Goal: Task Accomplishment & Management: Use online tool/utility

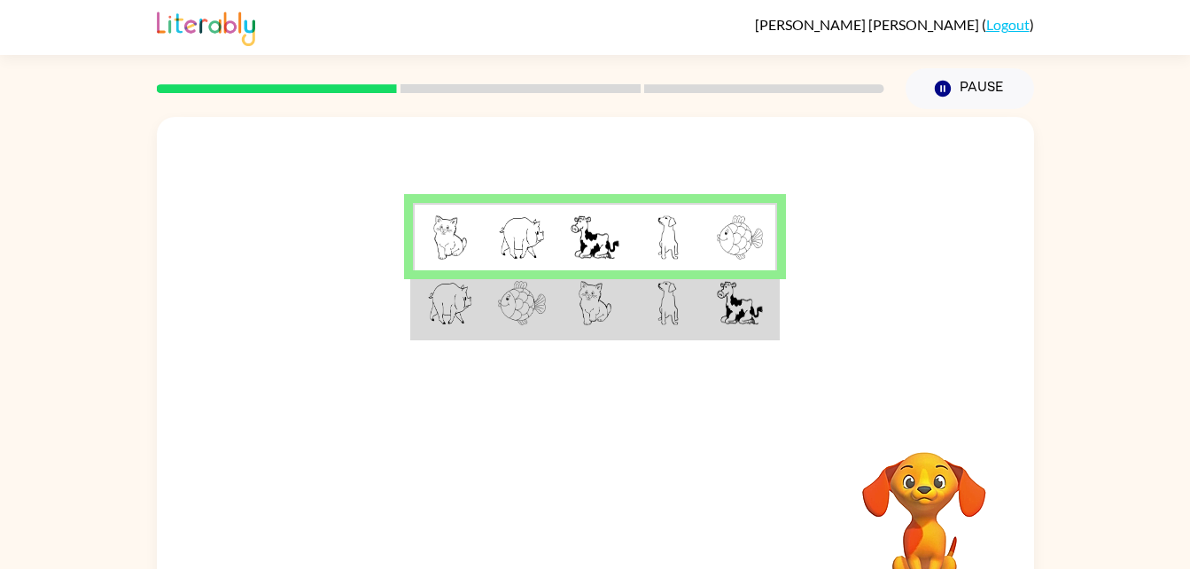
click at [490, 317] on td at bounding box center [522, 304] width 73 height 68
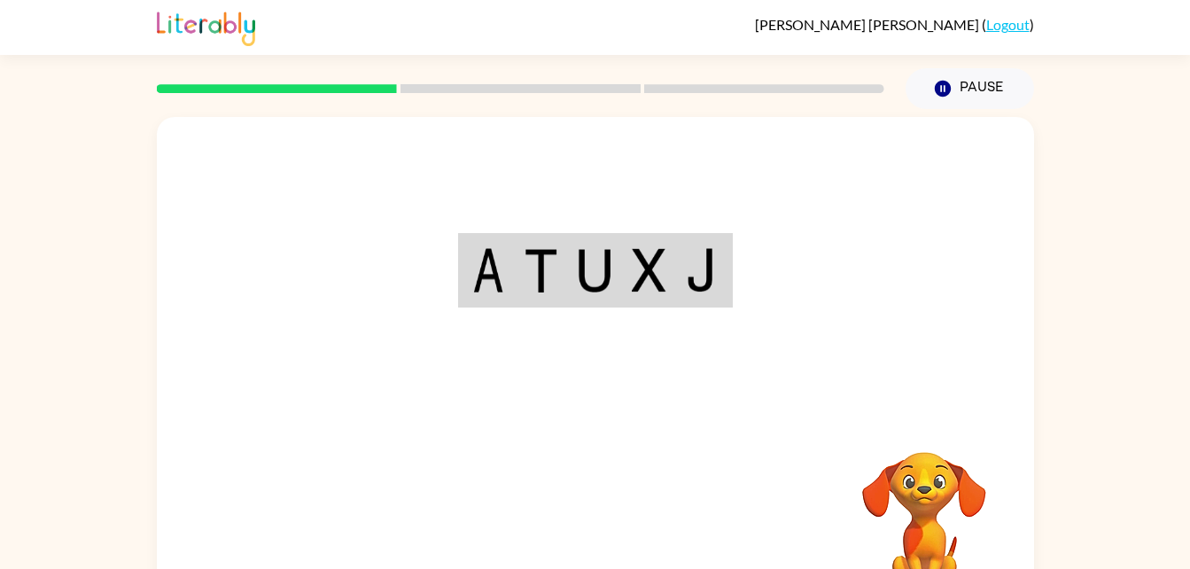
click at [589, 522] on div "Your browser must support playing .mp4 files to use Literably. Please try using…" at bounding box center [596, 370] width 878 height 506
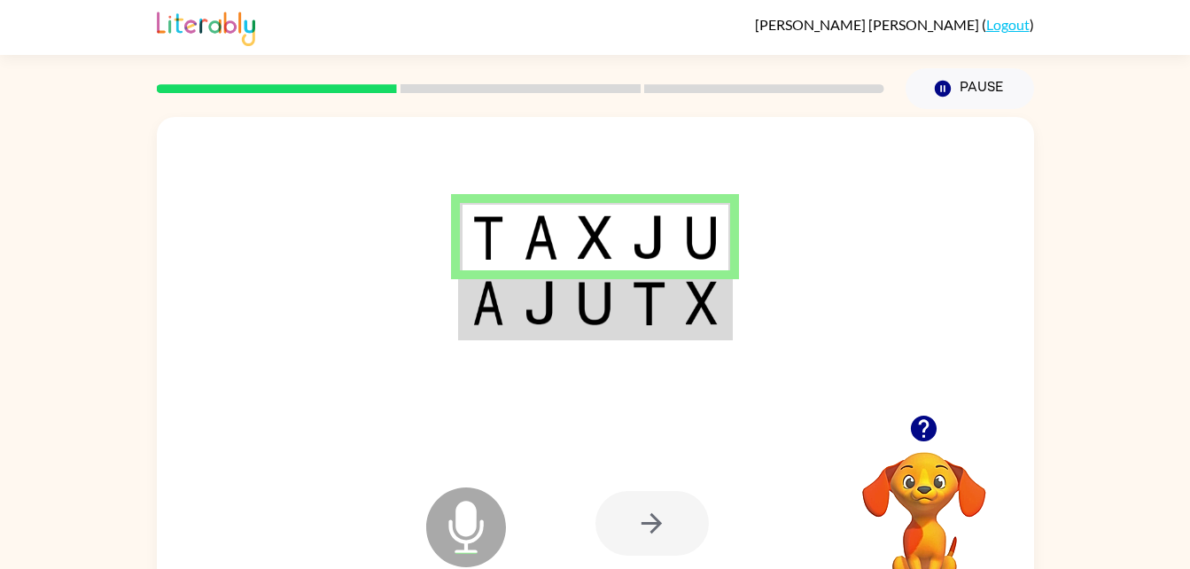
click at [577, 317] on td at bounding box center [595, 304] width 54 height 68
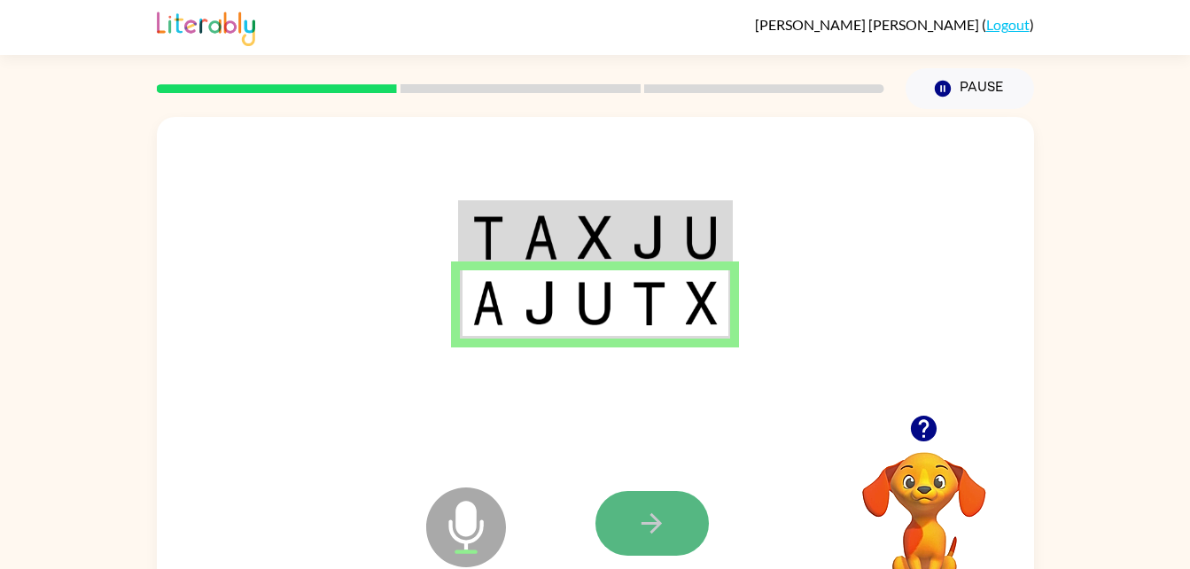
click at [673, 527] on button "button" at bounding box center [652, 523] width 113 height 65
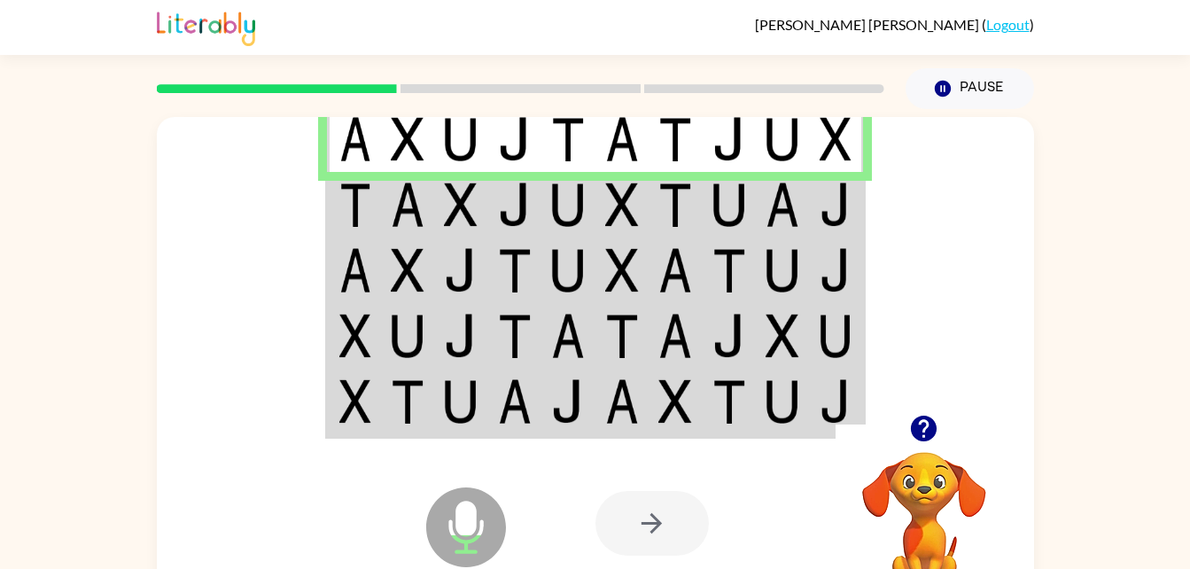
click at [369, 202] on img at bounding box center [355, 205] width 32 height 44
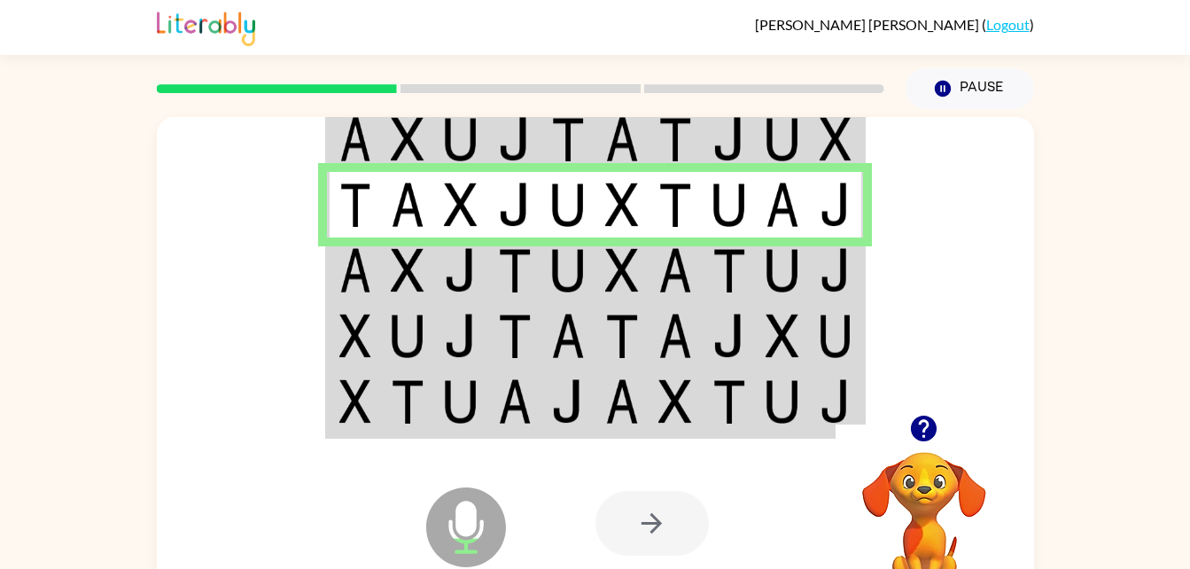
click at [533, 249] on td at bounding box center [515, 271] width 54 height 66
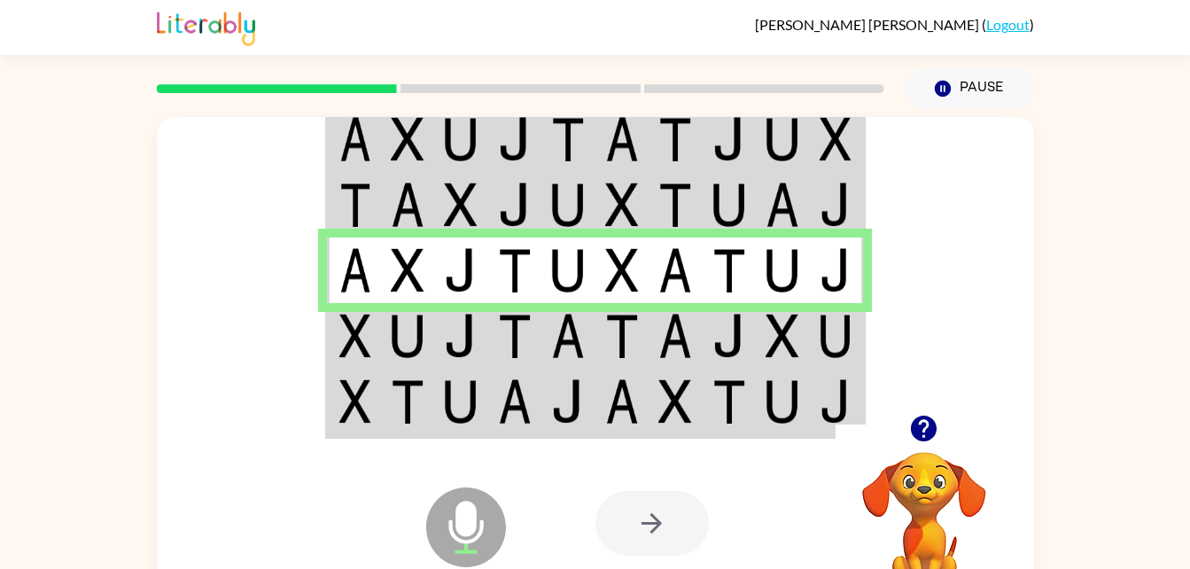
click at [373, 321] on td at bounding box center [354, 336] width 54 height 66
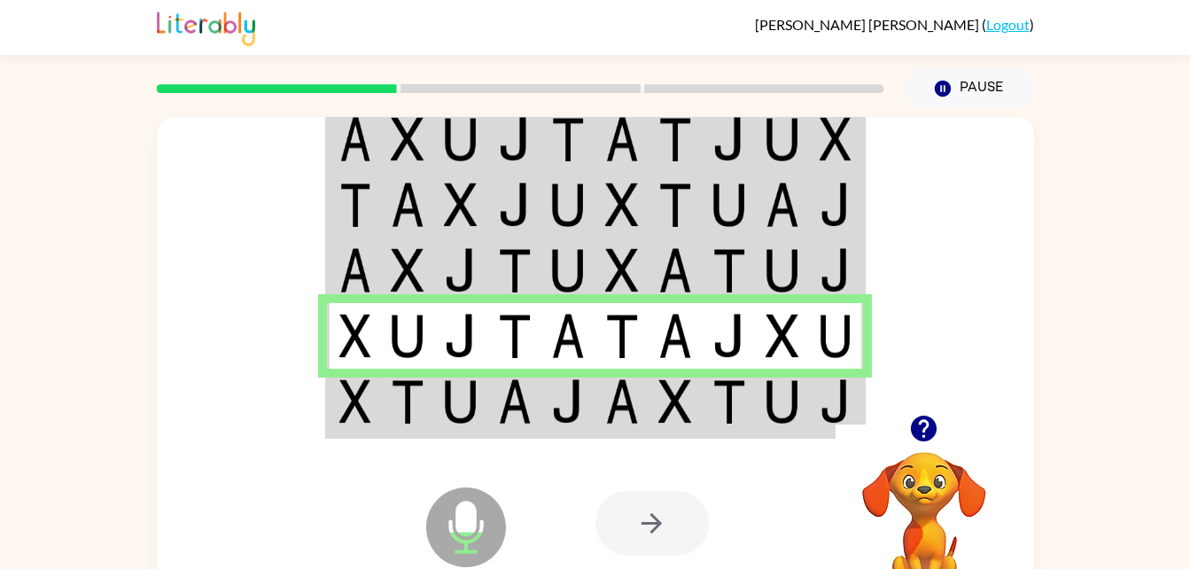
click at [377, 397] on td at bounding box center [354, 403] width 54 height 68
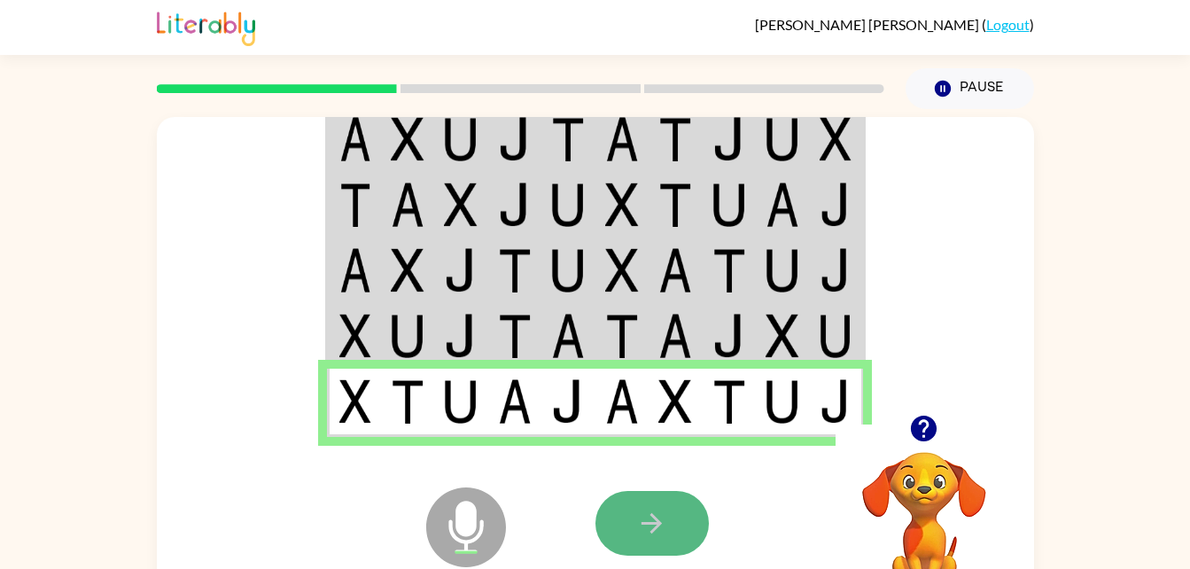
click at [675, 510] on button "button" at bounding box center [652, 523] width 113 height 65
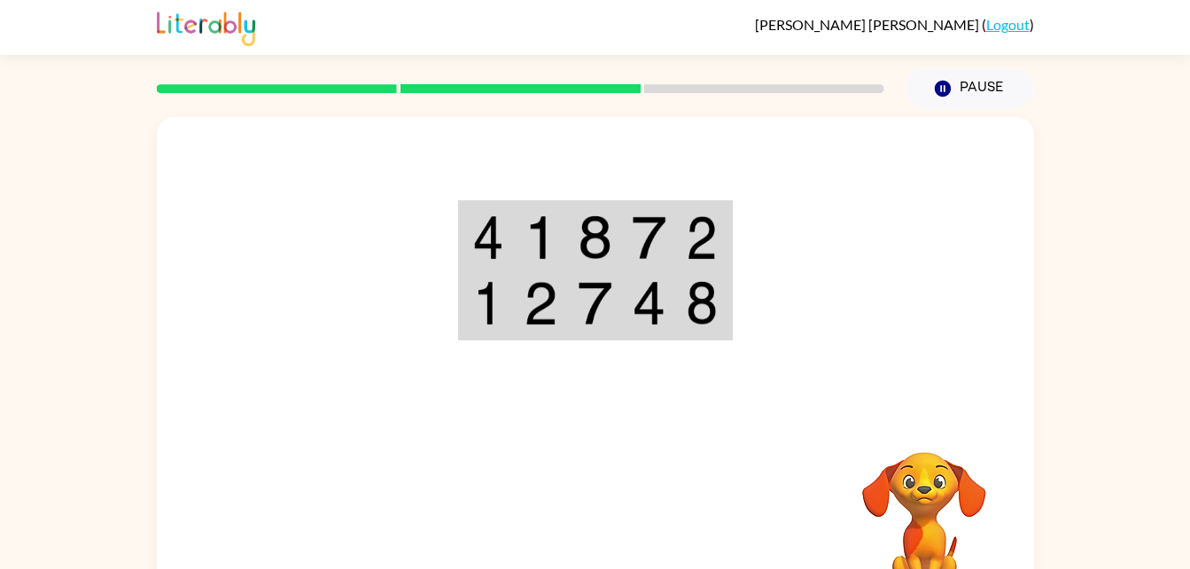
click at [525, 241] on img at bounding box center [541, 237] width 34 height 44
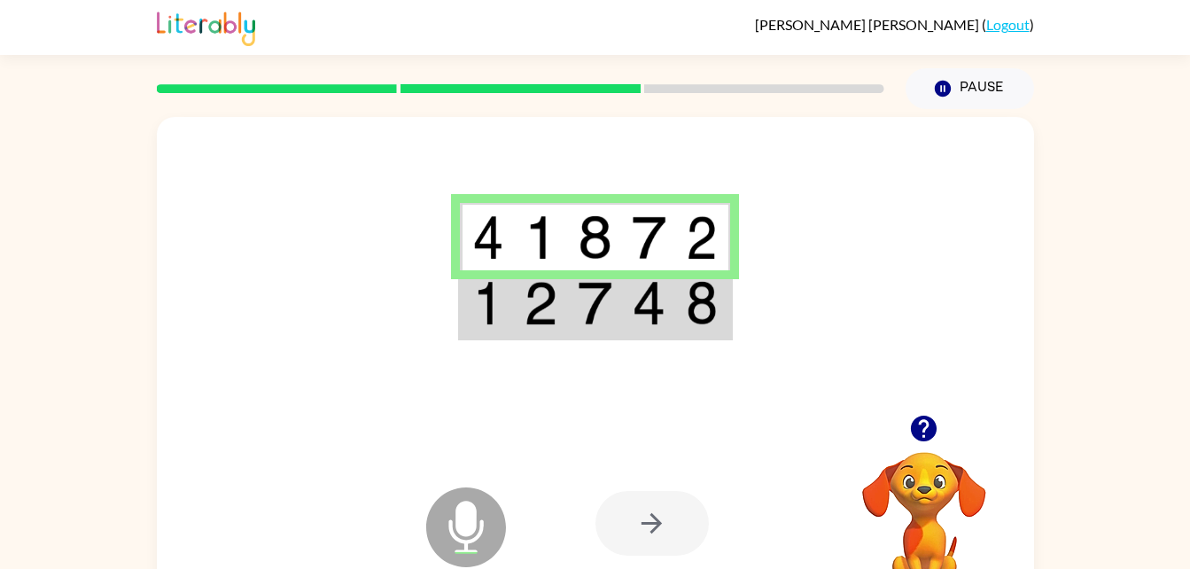
click at [505, 310] on td at bounding box center [487, 304] width 54 height 68
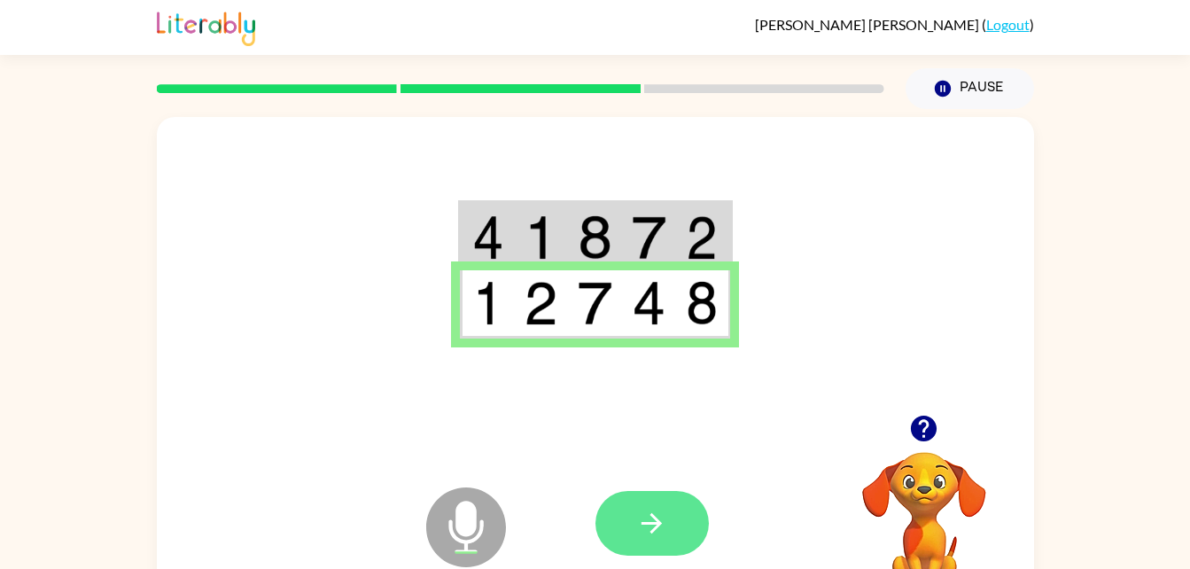
click at [658, 530] on icon "button" at bounding box center [651, 523] width 31 height 31
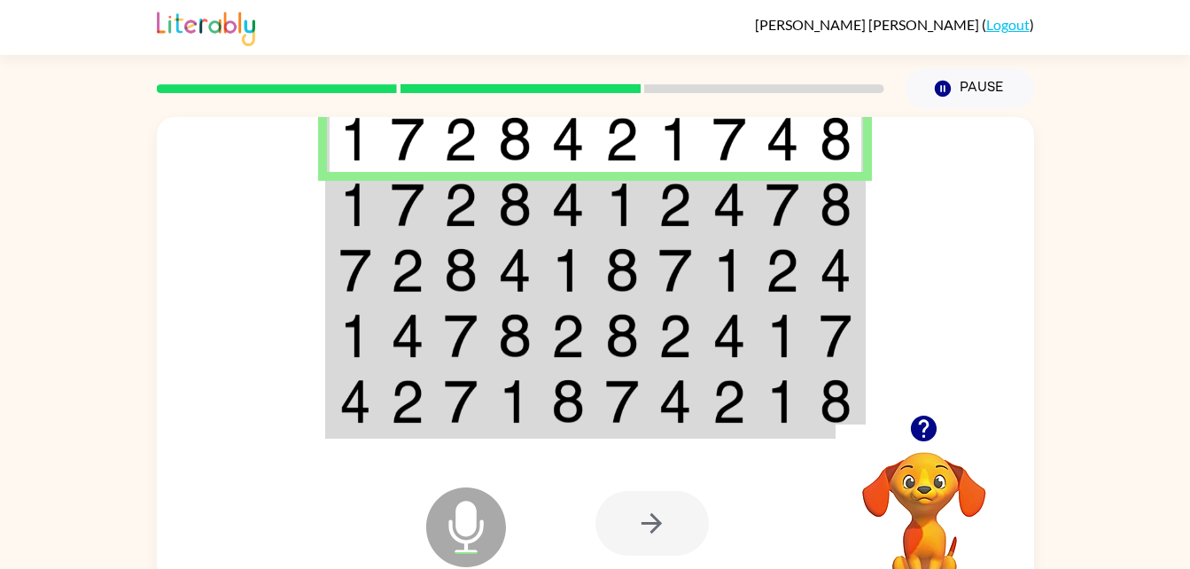
click at [332, 208] on td at bounding box center [354, 205] width 54 height 66
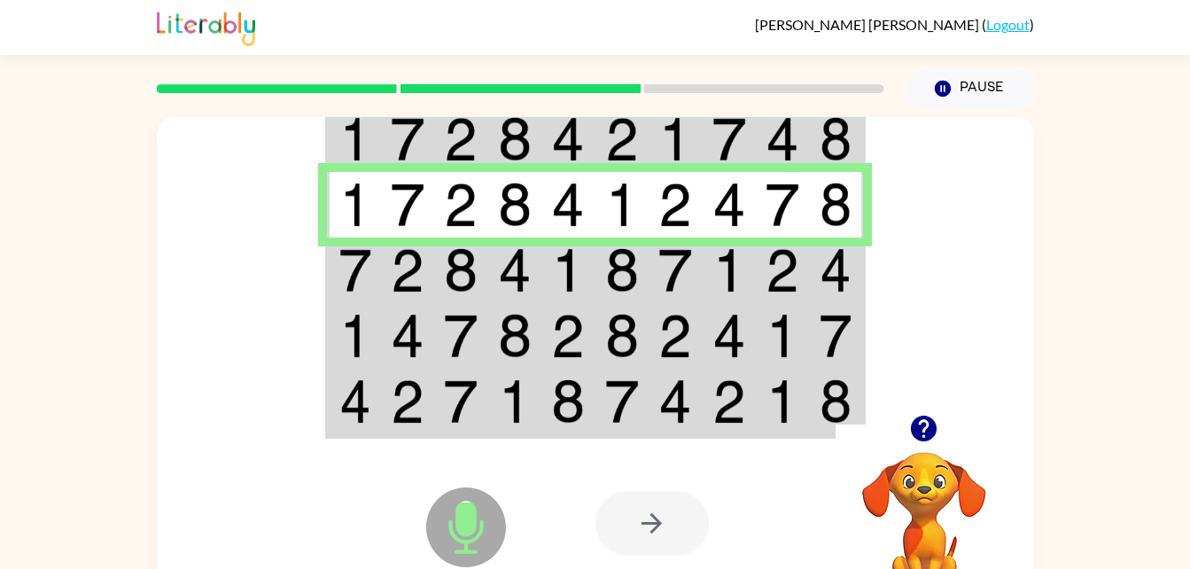
click at [365, 284] on img at bounding box center [355, 270] width 32 height 44
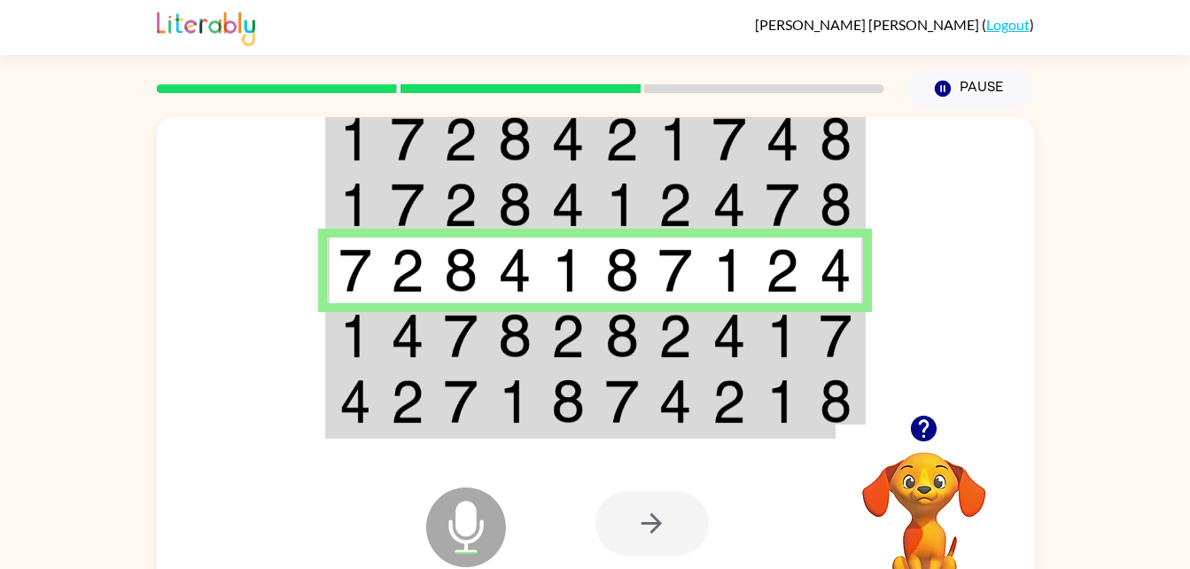
click at [355, 340] on img at bounding box center [355, 336] width 32 height 44
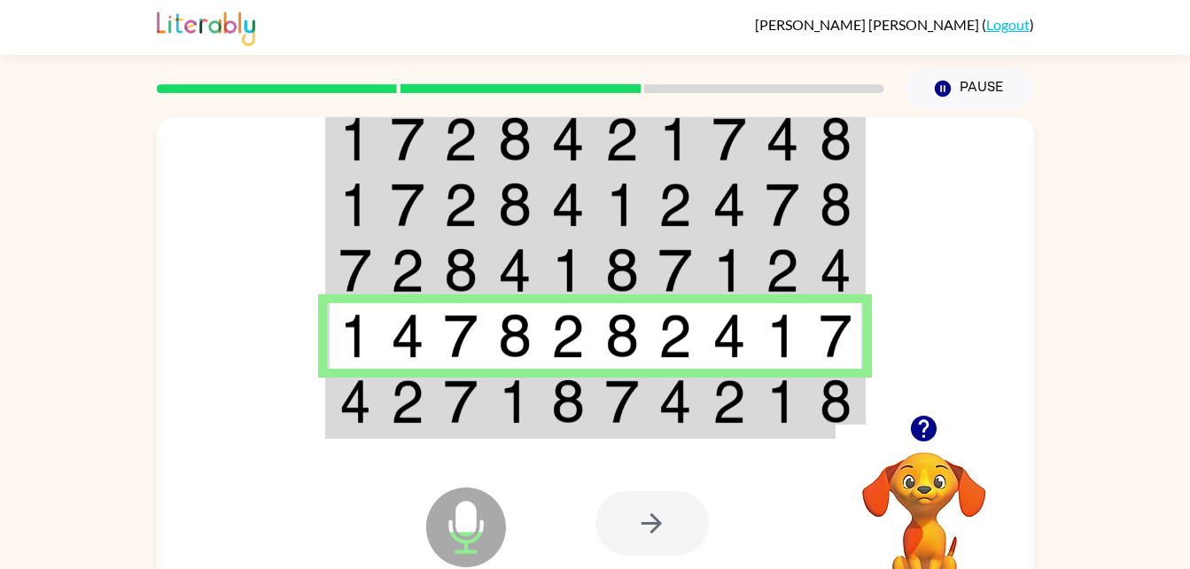
click at [454, 409] on img at bounding box center [461, 401] width 34 height 44
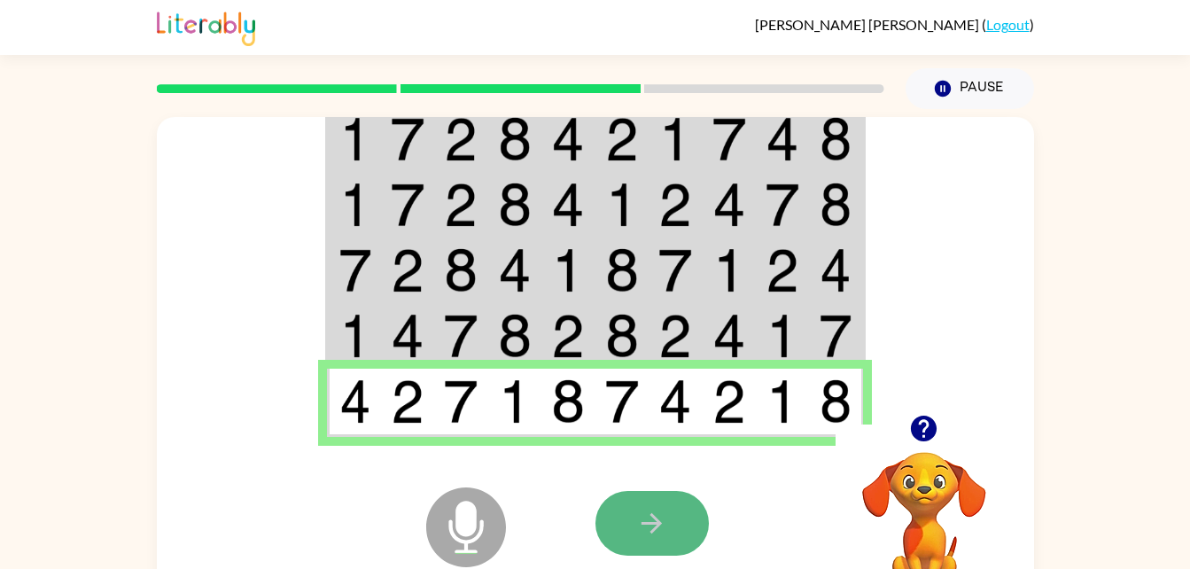
click at [659, 519] on icon "button" at bounding box center [651, 523] width 31 height 31
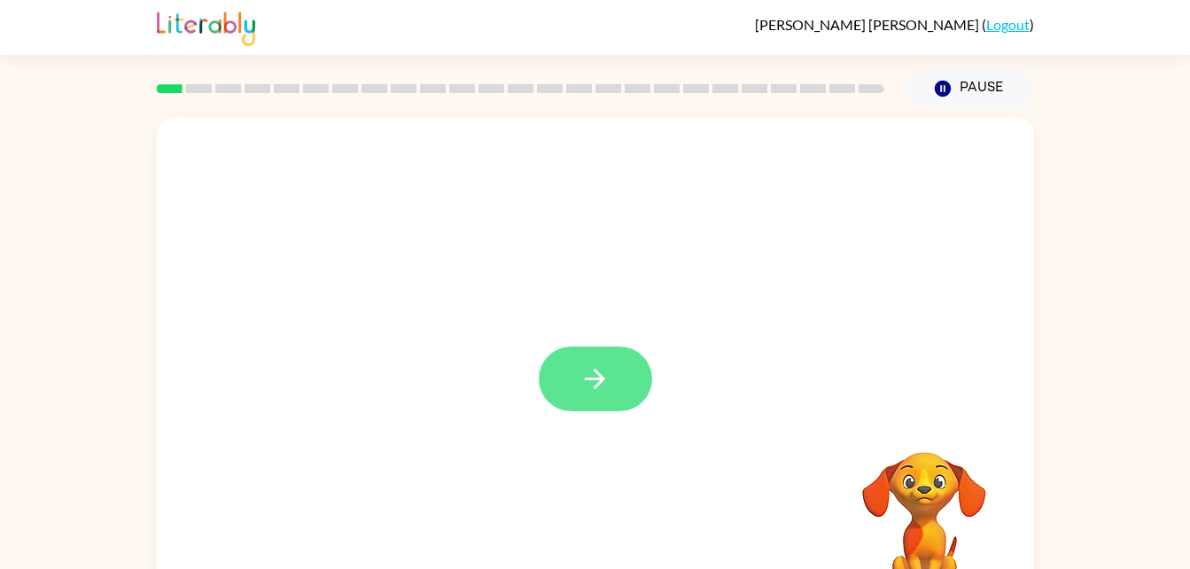
click at [599, 368] on icon "button" at bounding box center [595, 378] width 31 height 31
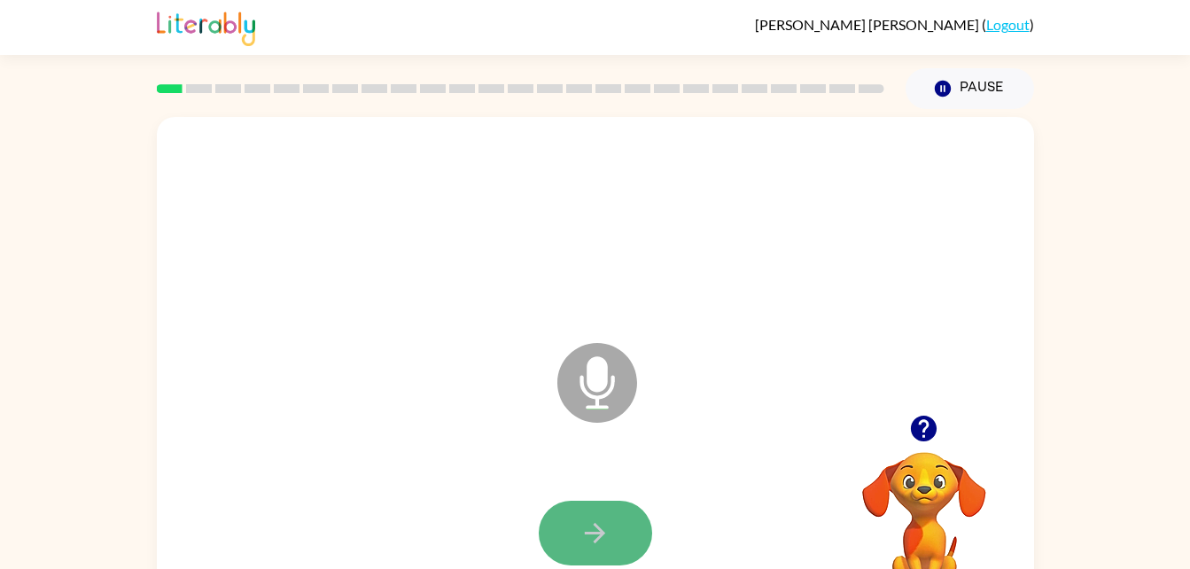
click at [581, 504] on button "button" at bounding box center [595, 533] width 113 height 65
click at [602, 528] on icon "button" at bounding box center [595, 533] width 31 height 31
click at [602, 549] on button "button" at bounding box center [595, 533] width 113 height 65
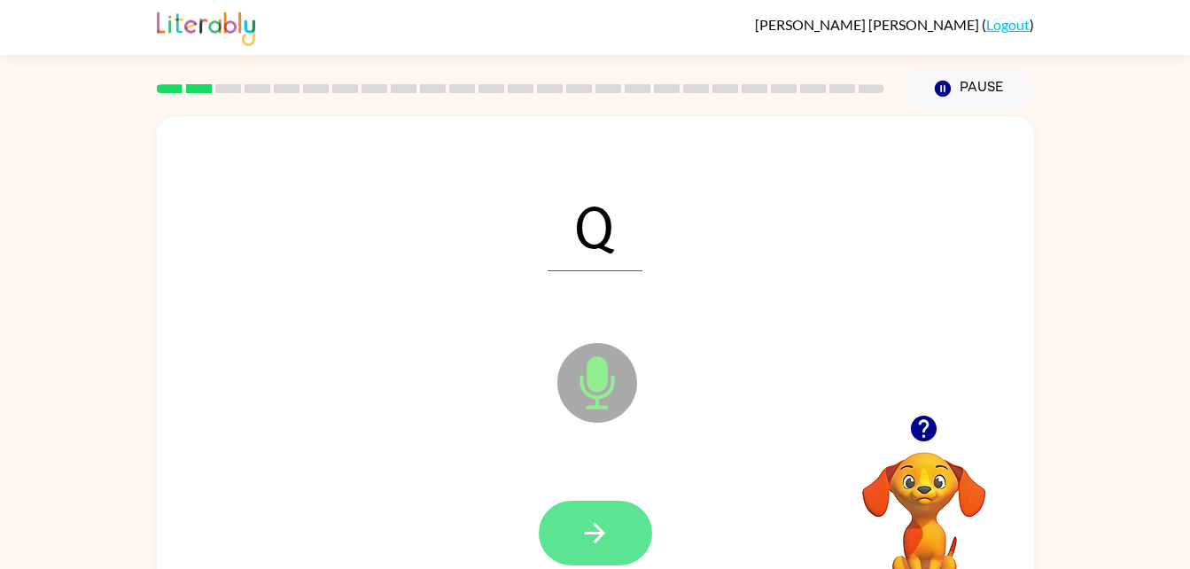
click at [607, 520] on icon "button" at bounding box center [595, 533] width 31 height 31
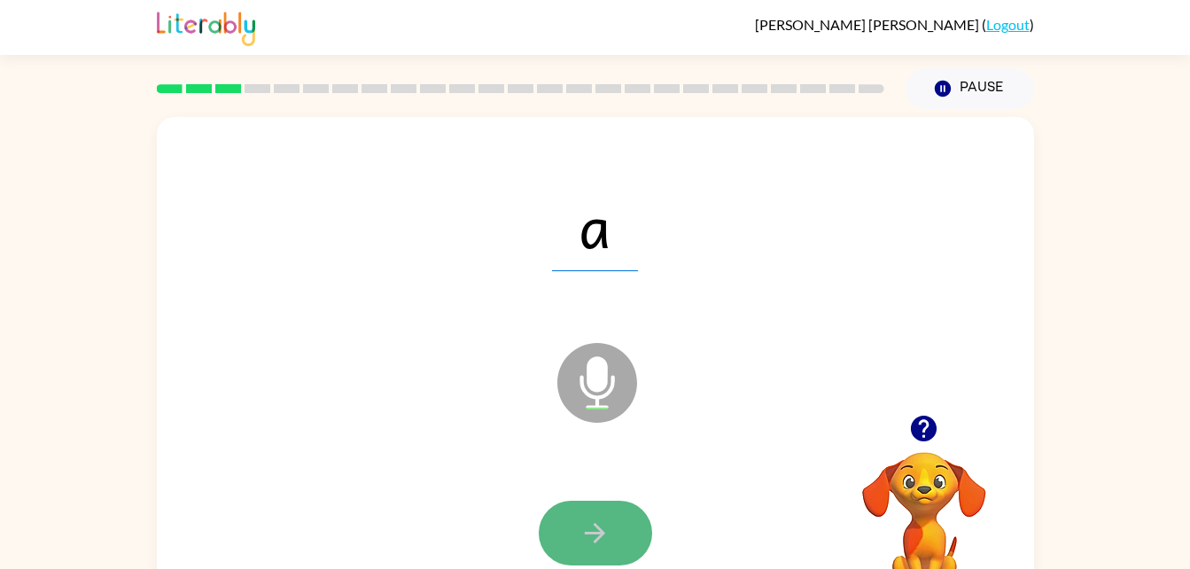
click at [584, 527] on icon "button" at bounding box center [595, 533] width 31 height 31
click at [605, 520] on icon "button" at bounding box center [595, 533] width 31 height 31
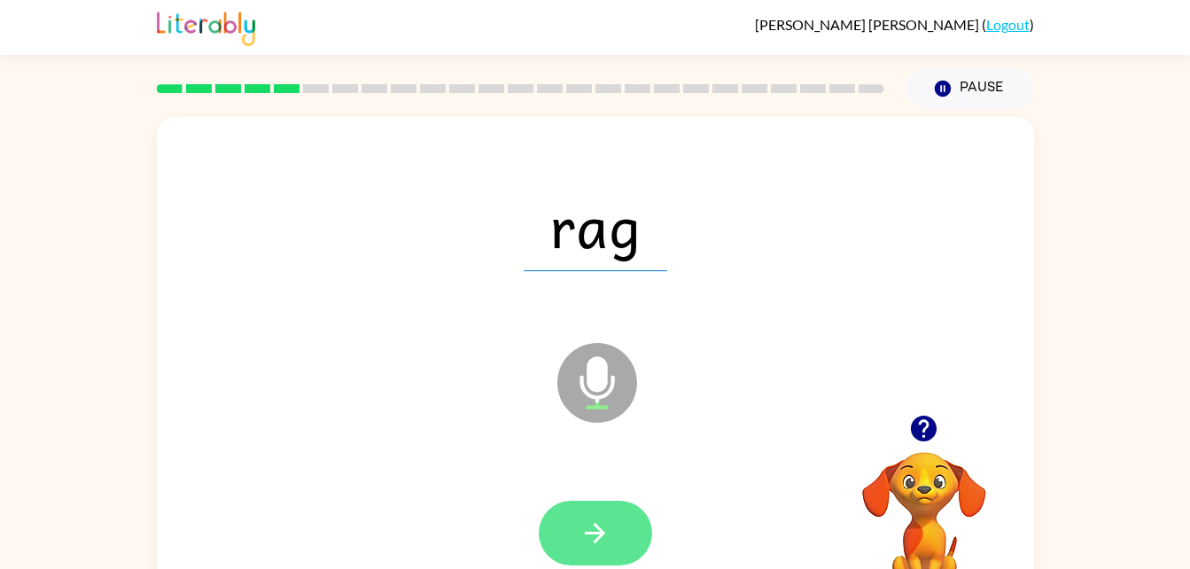
click at [594, 534] on icon "button" at bounding box center [595, 533] width 31 height 31
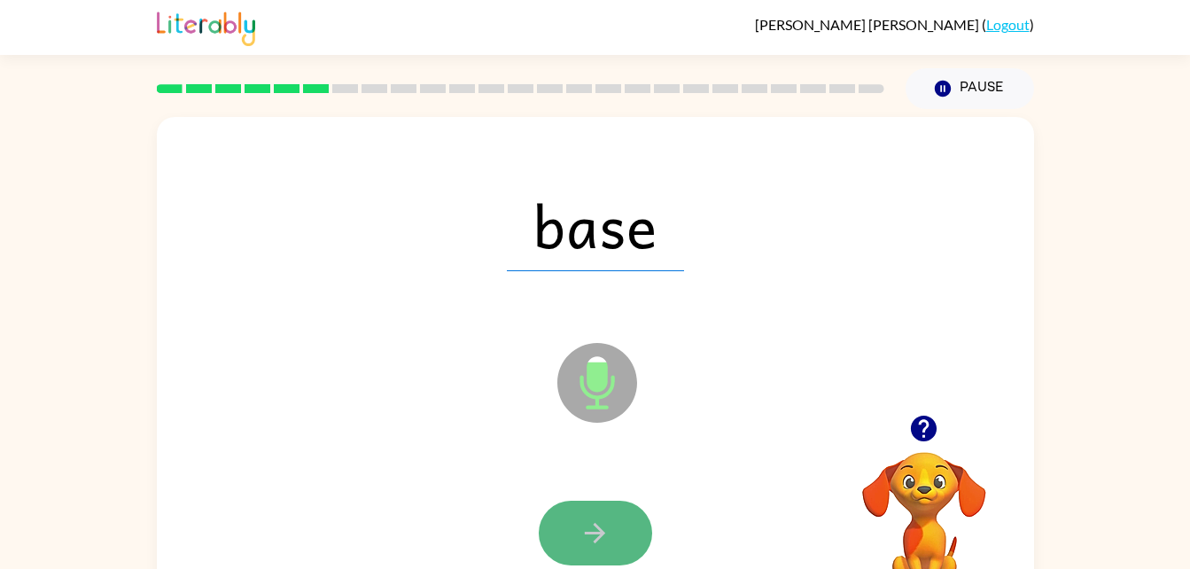
click at [581, 539] on icon "button" at bounding box center [595, 533] width 31 height 31
click at [583, 530] on icon "button" at bounding box center [595, 533] width 31 height 31
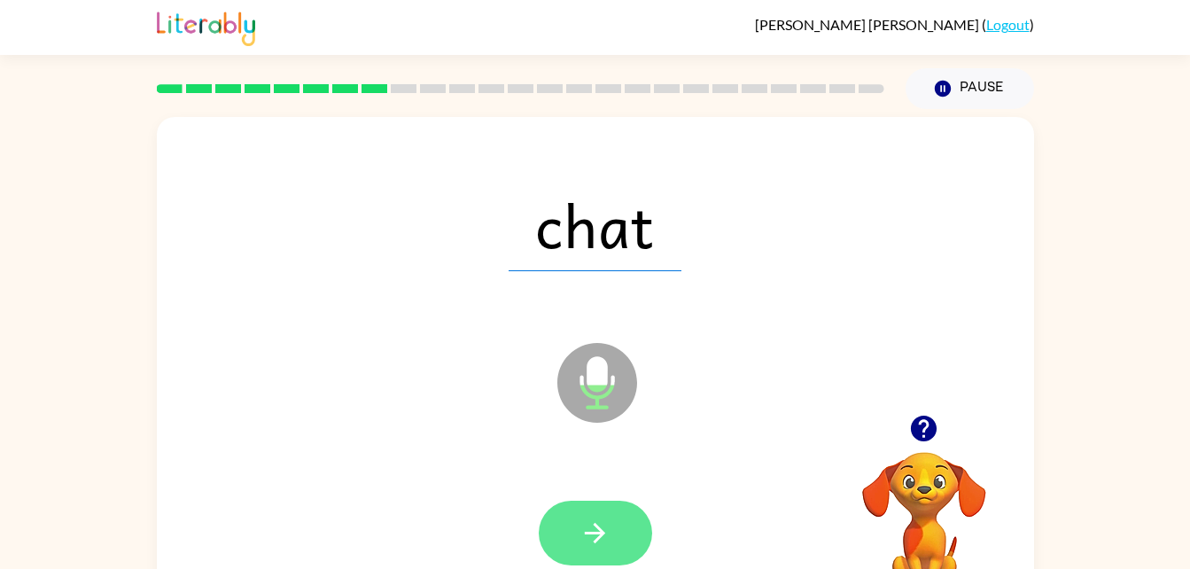
click at [585, 538] on icon "button" at bounding box center [595, 533] width 31 height 31
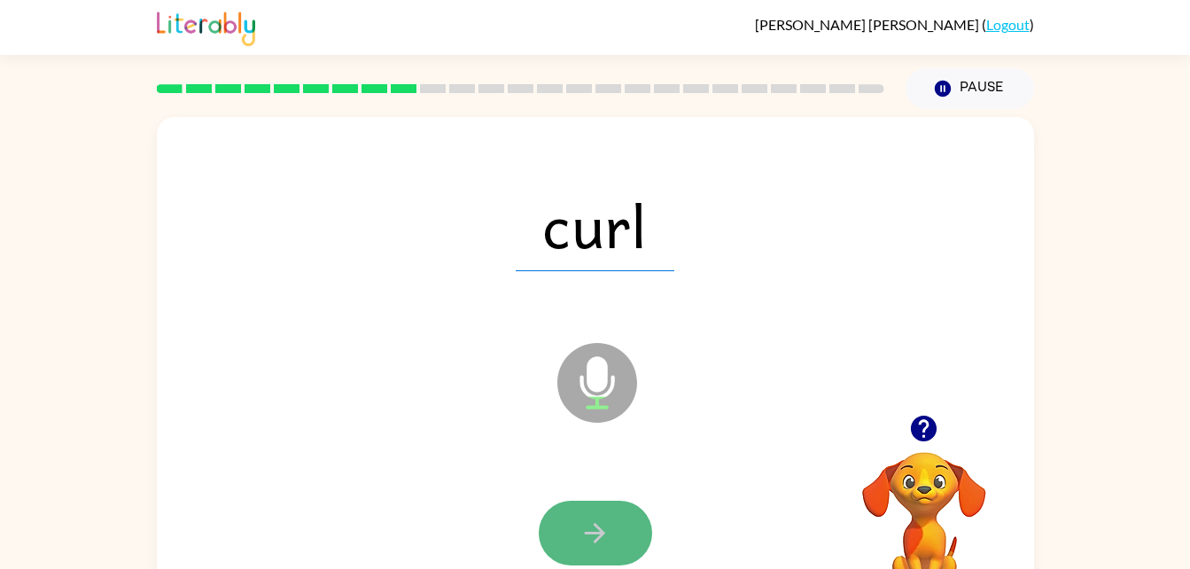
click at [592, 527] on icon "button" at bounding box center [595, 533] width 31 height 31
click at [595, 529] on icon "button" at bounding box center [595, 533] width 31 height 31
click at [594, 535] on icon "button" at bounding box center [595, 533] width 31 height 31
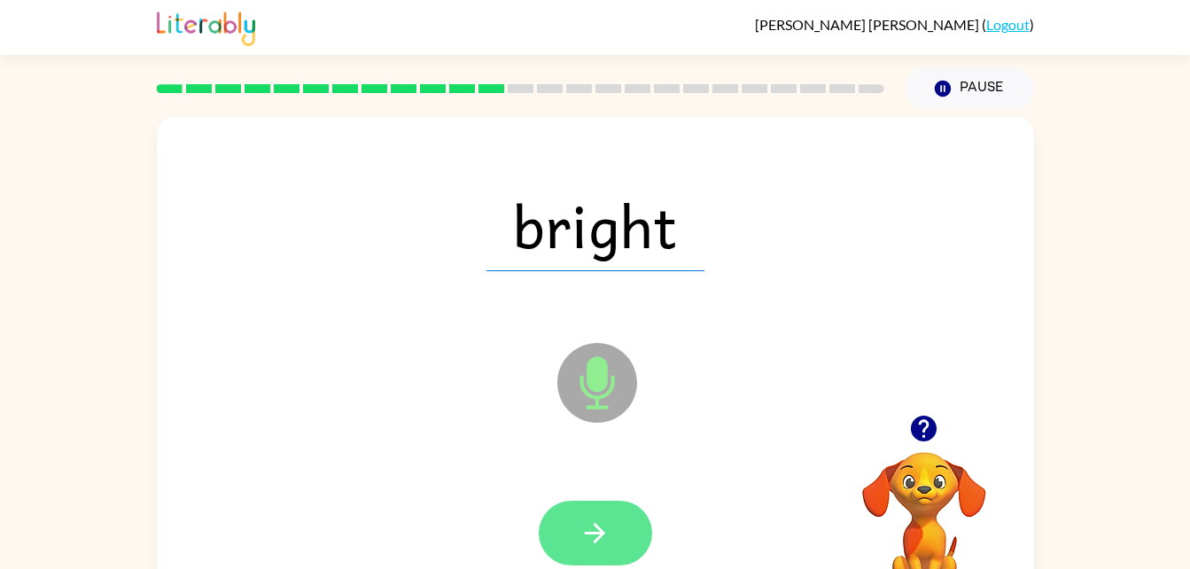
click at [604, 533] on icon "button" at bounding box center [595, 533] width 20 height 20
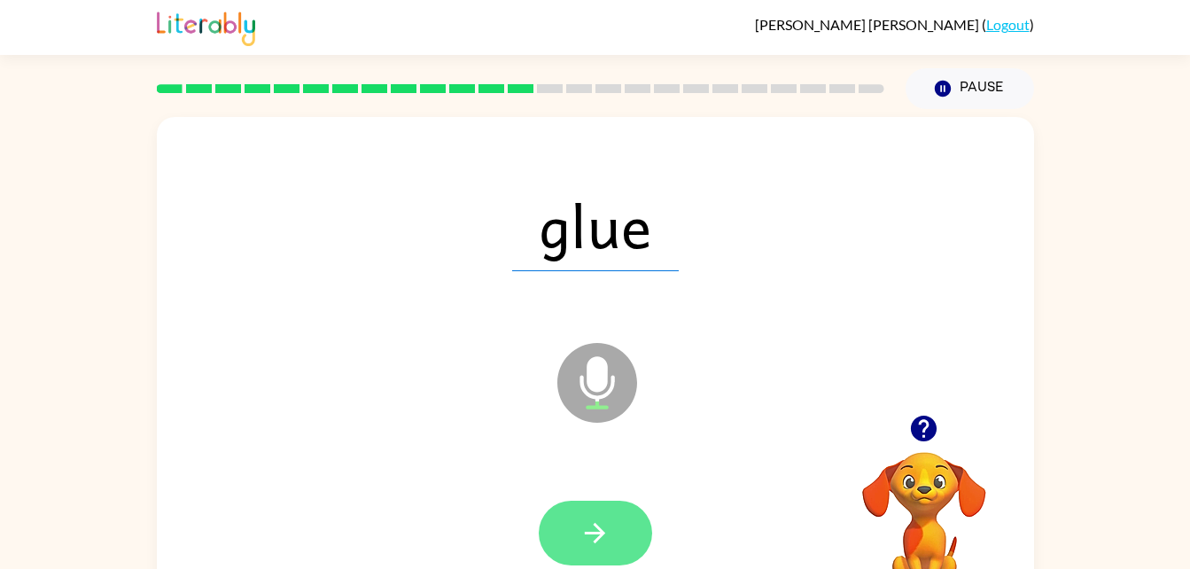
click at [577, 543] on button "button" at bounding box center [595, 533] width 113 height 65
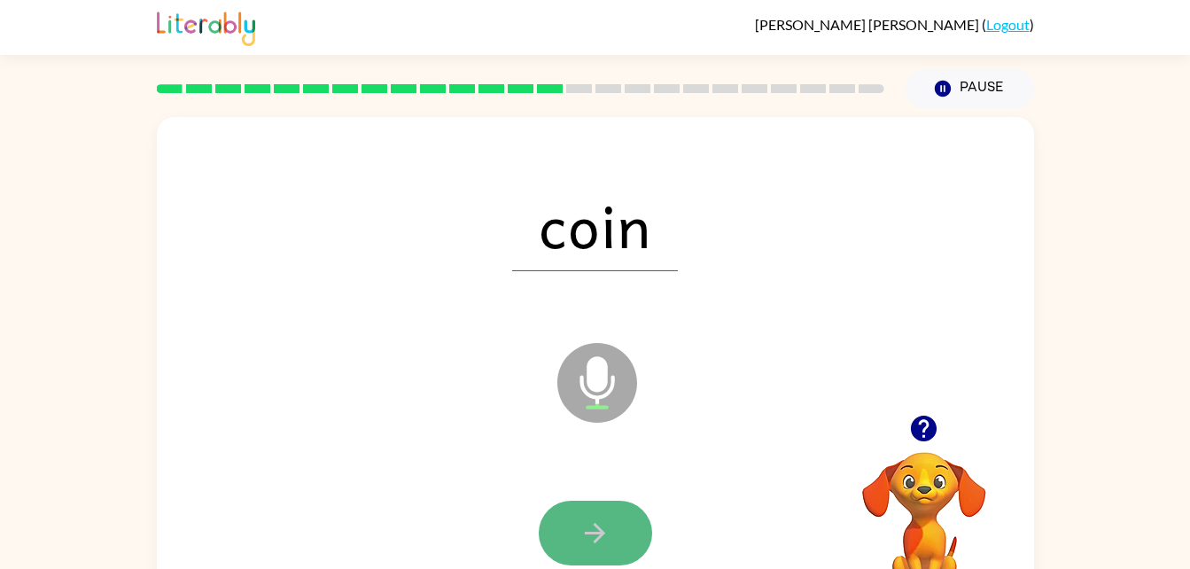
click at [581, 514] on button "button" at bounding box center [595, 533] width 113 height 65
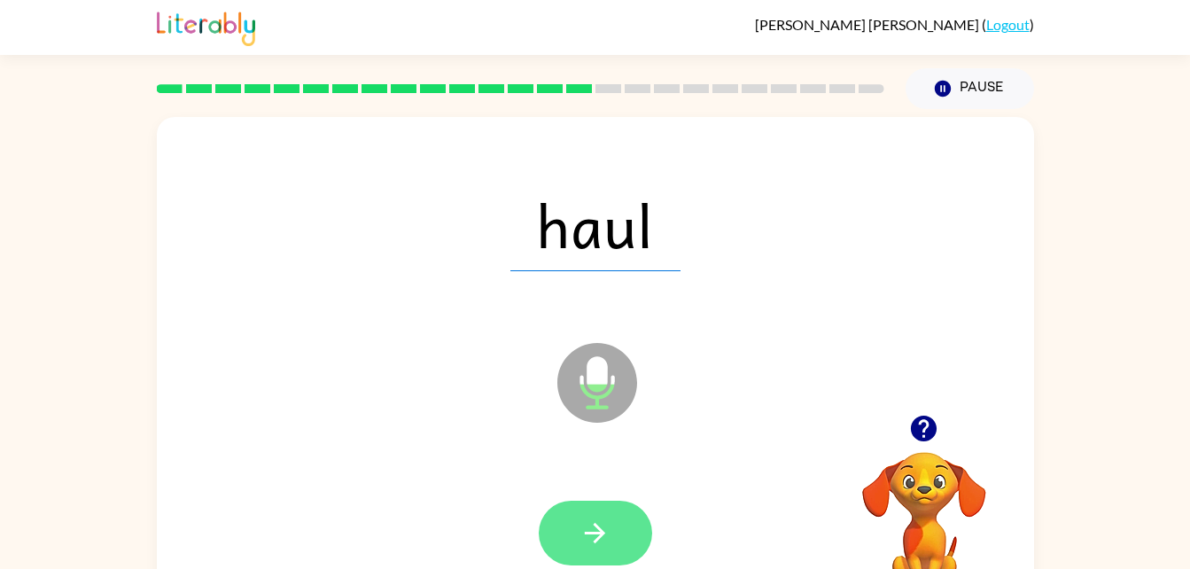
click at [583, 518] on icon "button" at bounding box center [595, 533] width 31 height 31
click at [598, 521] on icon "button" at bounding box center [595, 533] width 31 height 31
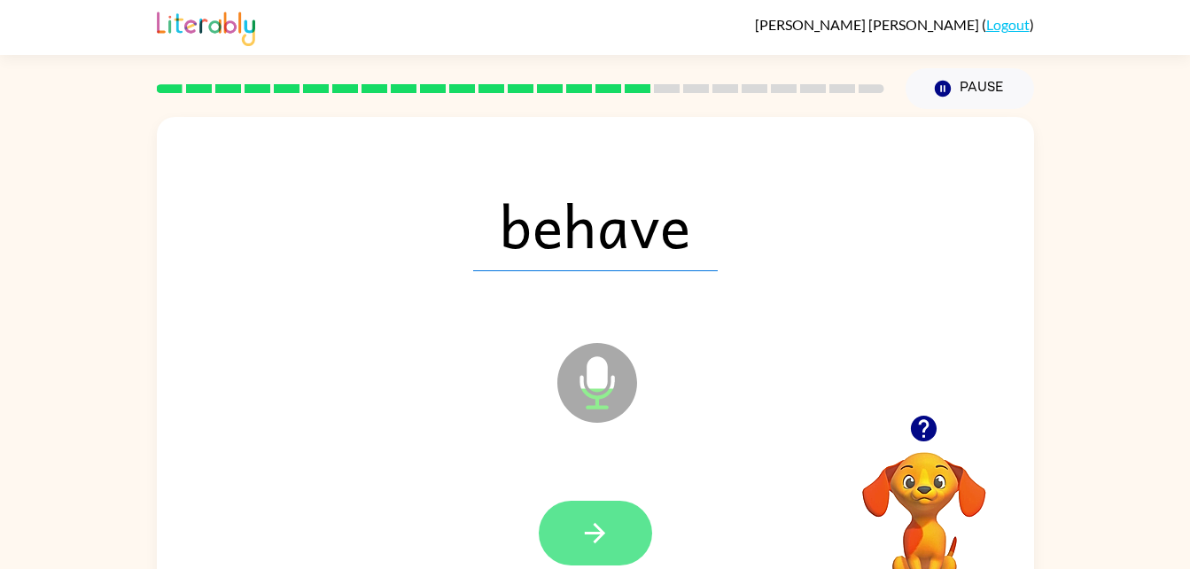
click at [602, 527] on icon "button" at bounding box center [595, 533] width 31 height 31
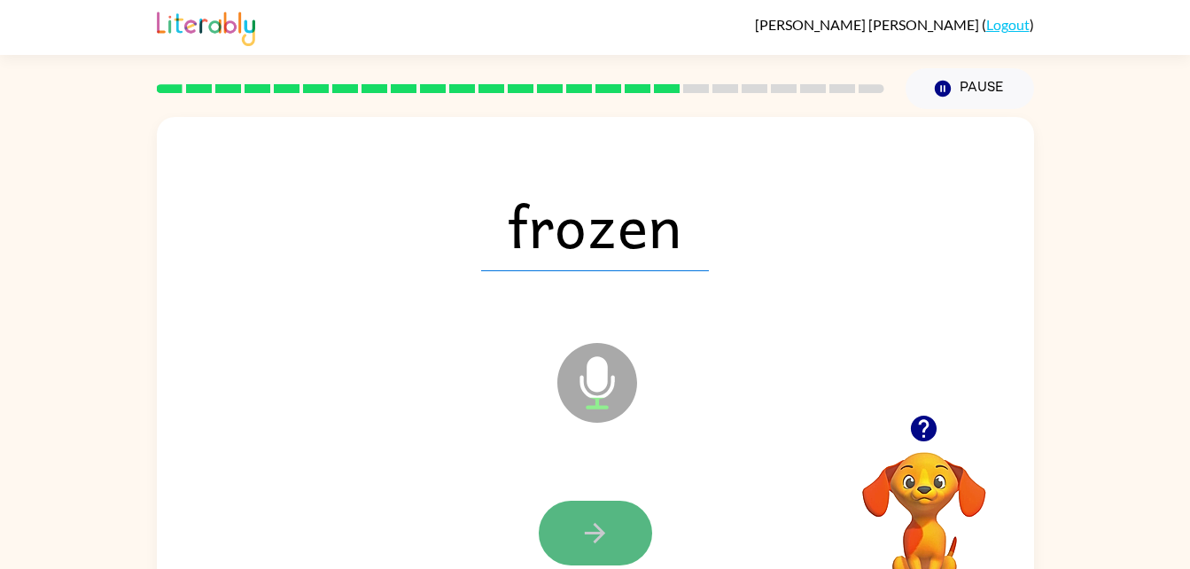
click at [587, 536] on icon "button" at bounding box center [595, 533] width 31 height 31
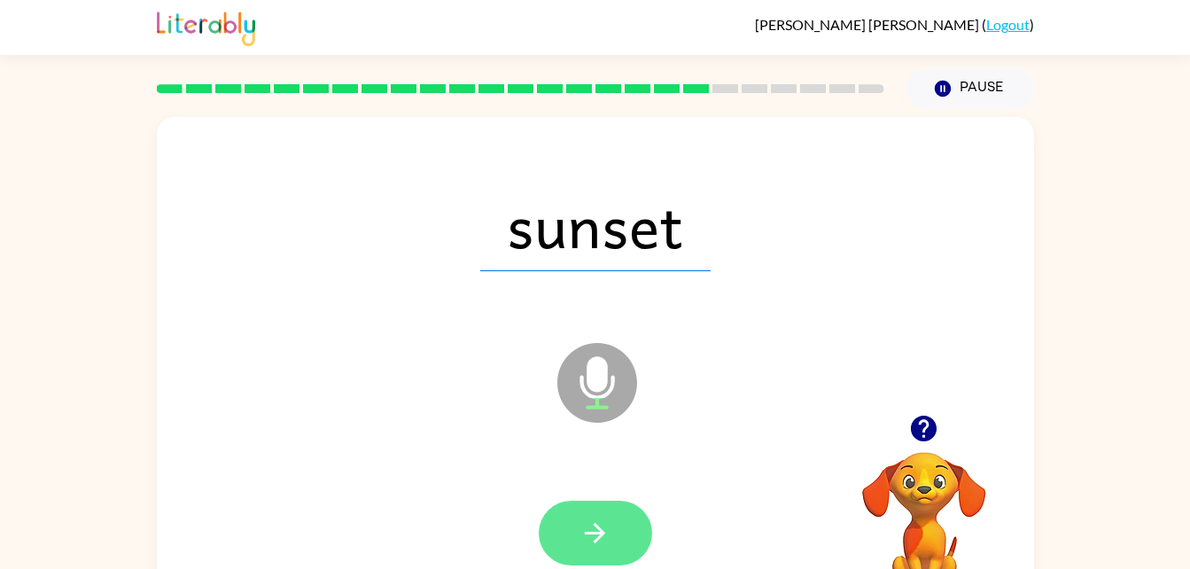
click at [602, 514] on button "button" at bounding box center [595, 533] width 113 height 65
click at [552, 540] on button "button" at bounding box center [595, 533] width 113 height 65
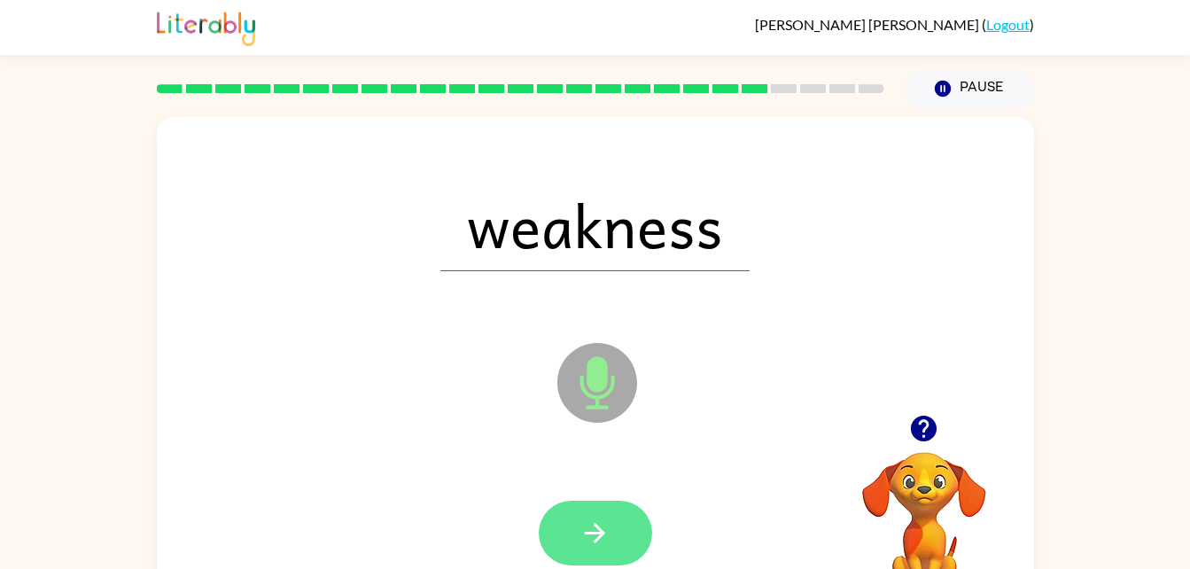
click at [586, 522] on icon "button" at bounding box center [595, 533] width 31 height 31
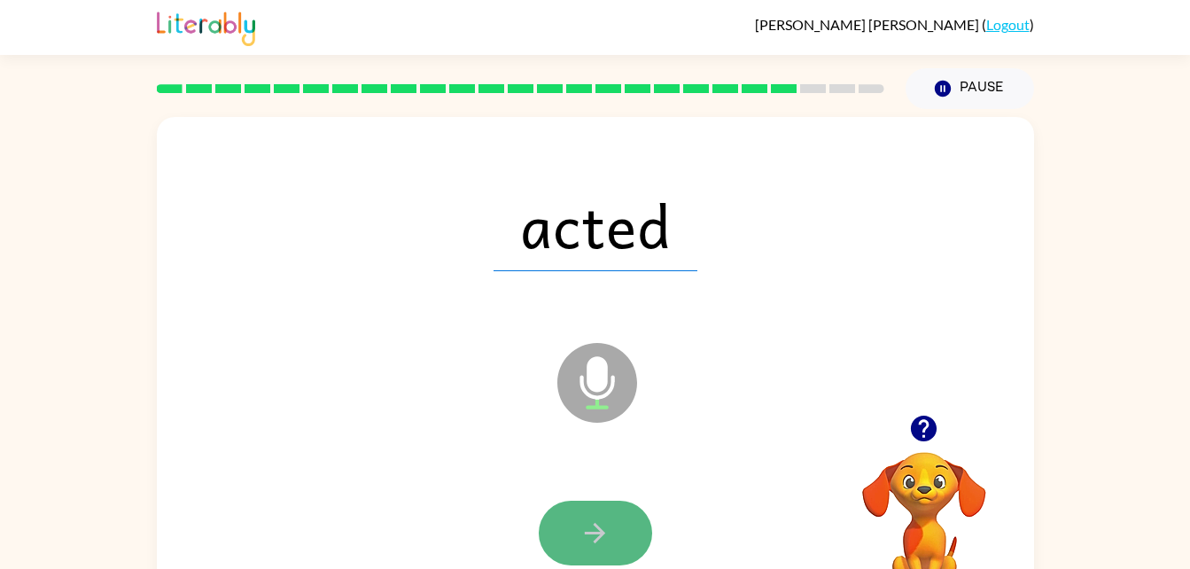
click at [610, 542] on icon "button" at bounding box center [595, 533] width 31 height 31
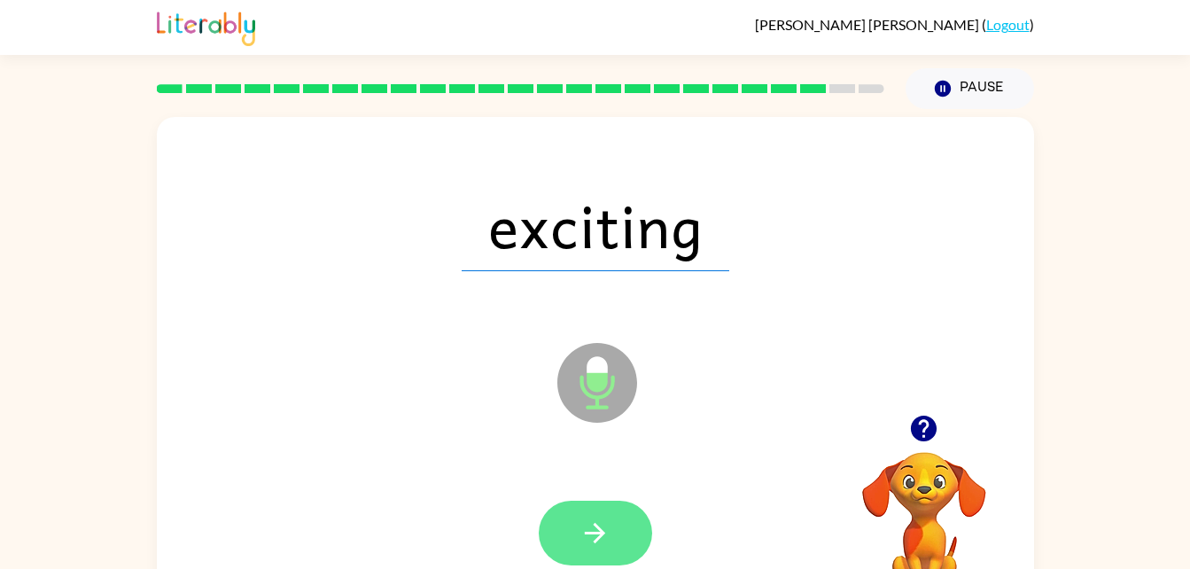
click at [594, 518] on icon "button" at bounding box center [595, 533] width 31 height 31
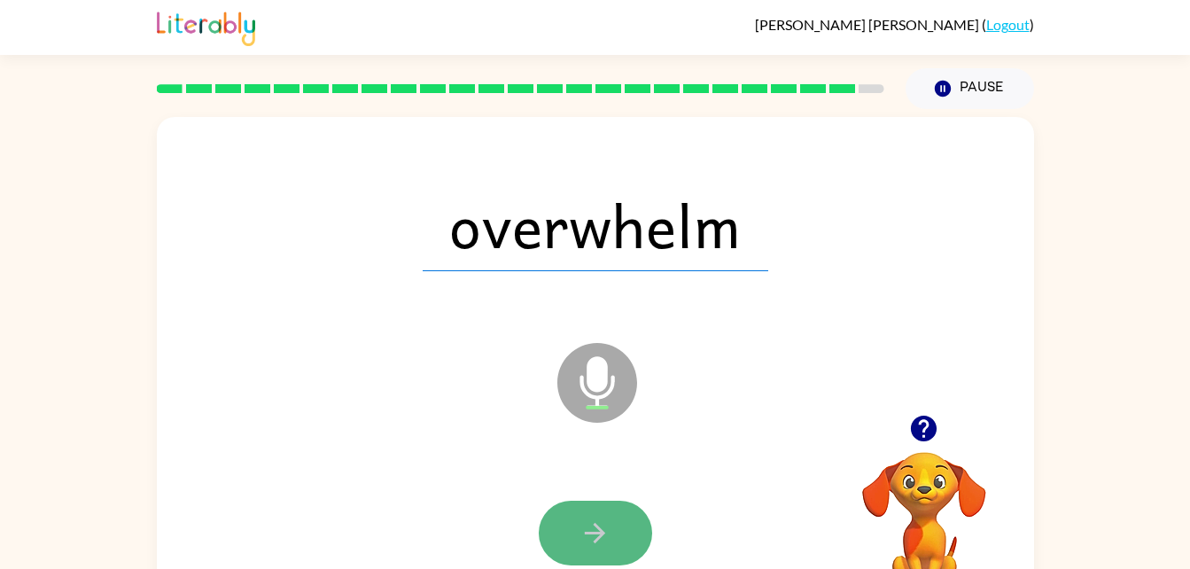
click at [599, 518] on icon "button" at bounding box center [595, 533] width 31 height 31
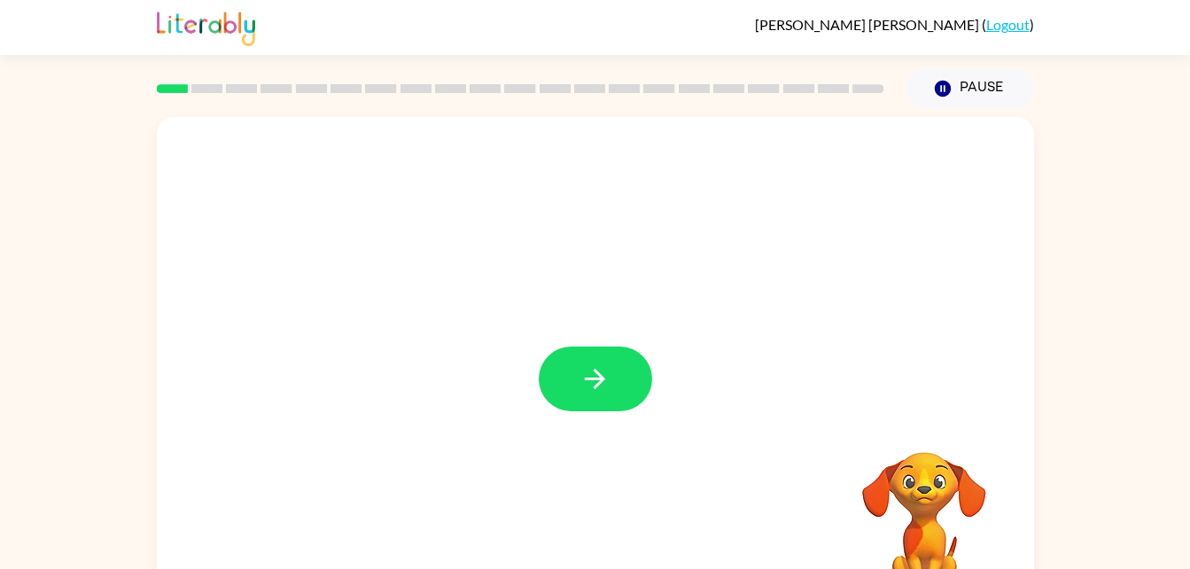
click at [593, 339] on div at bounding box center [596, 370] width 878 height 506
click at [604, 373] on icon "button" at bounding box center [595, 378] width 31 height 31
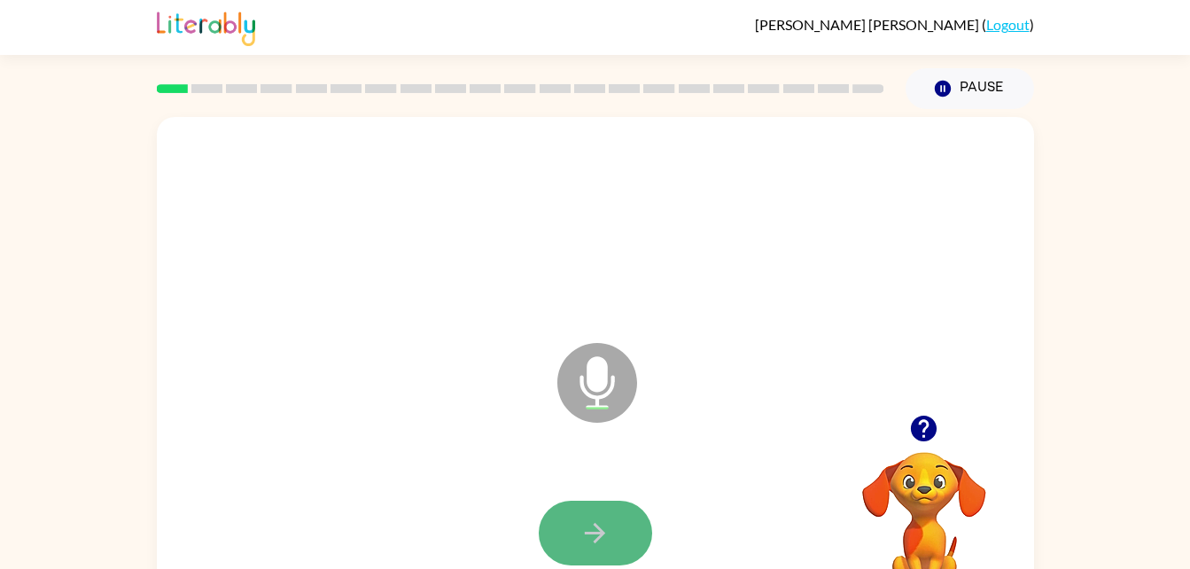
click at [589, 538] on icon "button" at bounding box center [595, 533] width 31 height 31
click at [602, 509] on button "button" at bounding box center [595, 533] width 113 height 65
click at [575, 506] on button "button" at bounding box center [595, 533] width 113 height 65
click at [598, 539] on icon "button" at bounding box center [595, 533] width 20 height 20
click at [602, 546] on icon "button" at bounding box center [595, 533] width 31 height 31
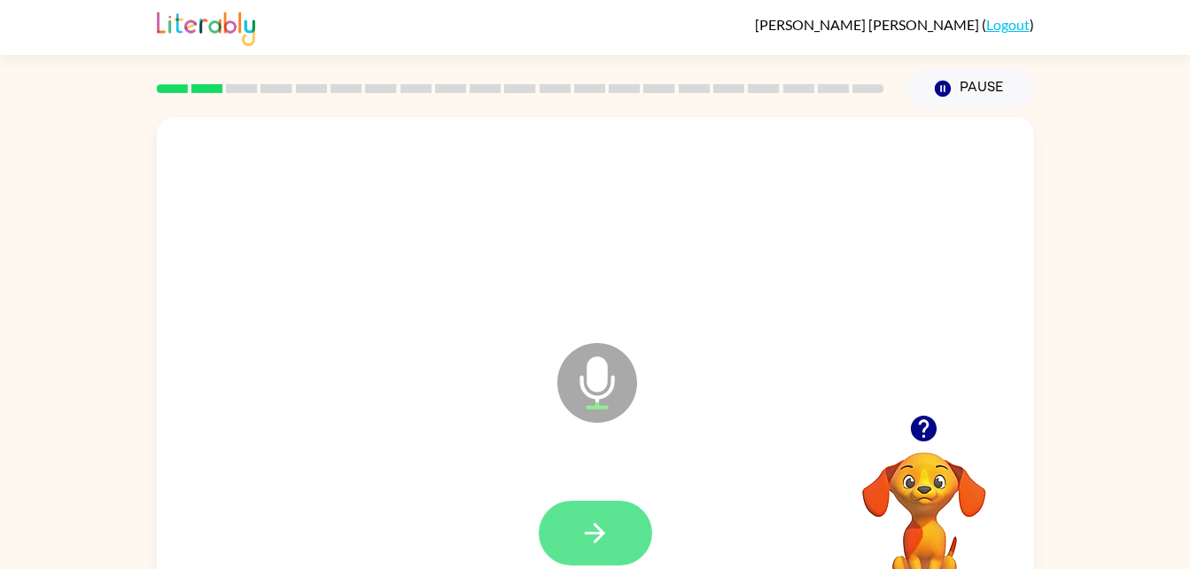
click at [601, 529] on icon "button" at bounding box center [595, 533] width 20 height 20
drag, startPoint x: 601, startPoint y: 529, endPoint x: 575, endPoint y: 530, distance: 25.7
click at [575, 530] on button "button" at bounding box center [595, 533] width 113 height 65
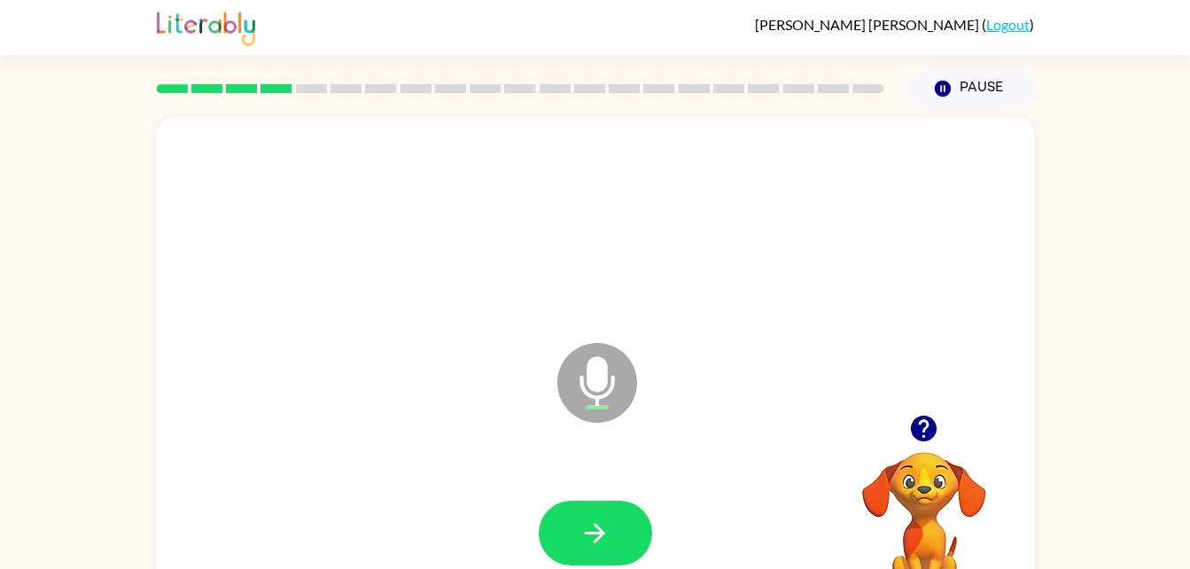
click at [575, 530] on button "button" at bounding box center [595, 533] width 113 height 65
click at [595, 531] on icon "button" at bounding box center [595, 533] width 31 height 31
click at [604, 527] on icon "button" at bounding box center [595, 533] width 31 height 31
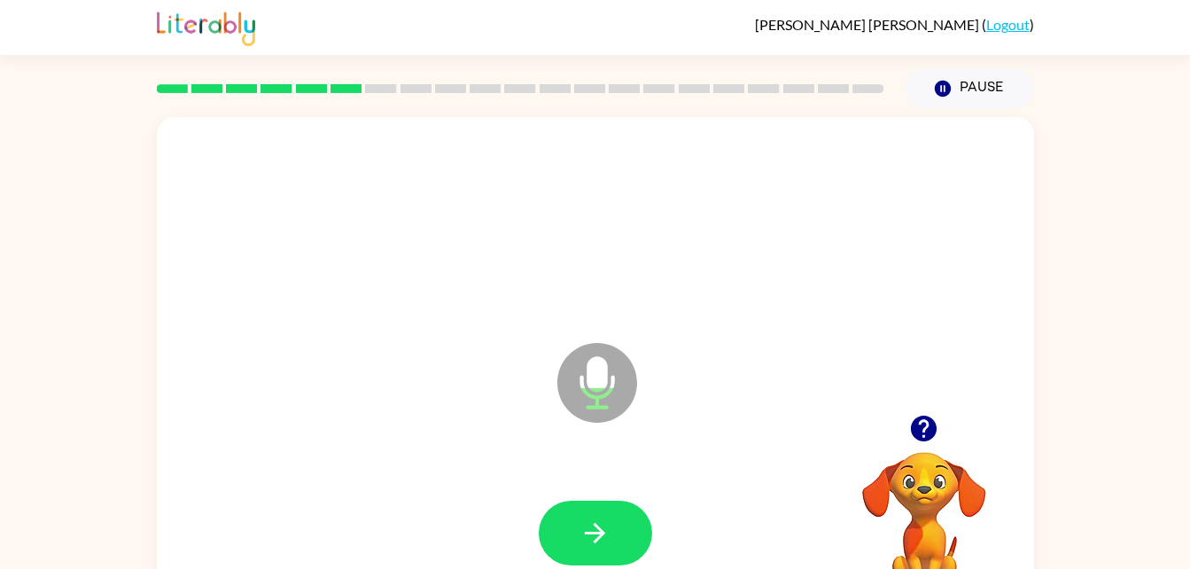
click at [604, 527] on icon "button" at bounding box center [595, 533] width 31 height 31
drag, startPoint x: 604, startPoint y: 527, endPoint x: 581, endPoint y: 535, distance: 23.6
click at [581, 535] on icon "button" at bounding box center [595, 533] width 31 height 31
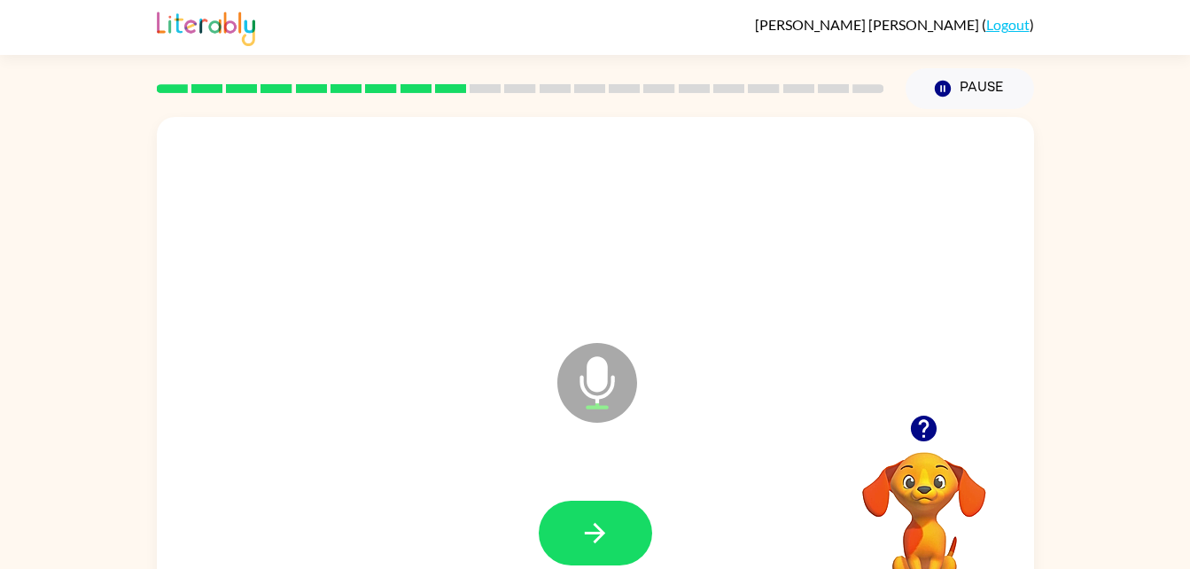
click at [581, 535] on icon "button" at bounding box center [595, 533] width 31 height 31
click at [586, 544] on icon "button" at bounding box center [595, 533] width 31 height 31
click at [597, 528] on icon "button" at bounding box center [595, 533] width 31 height 31
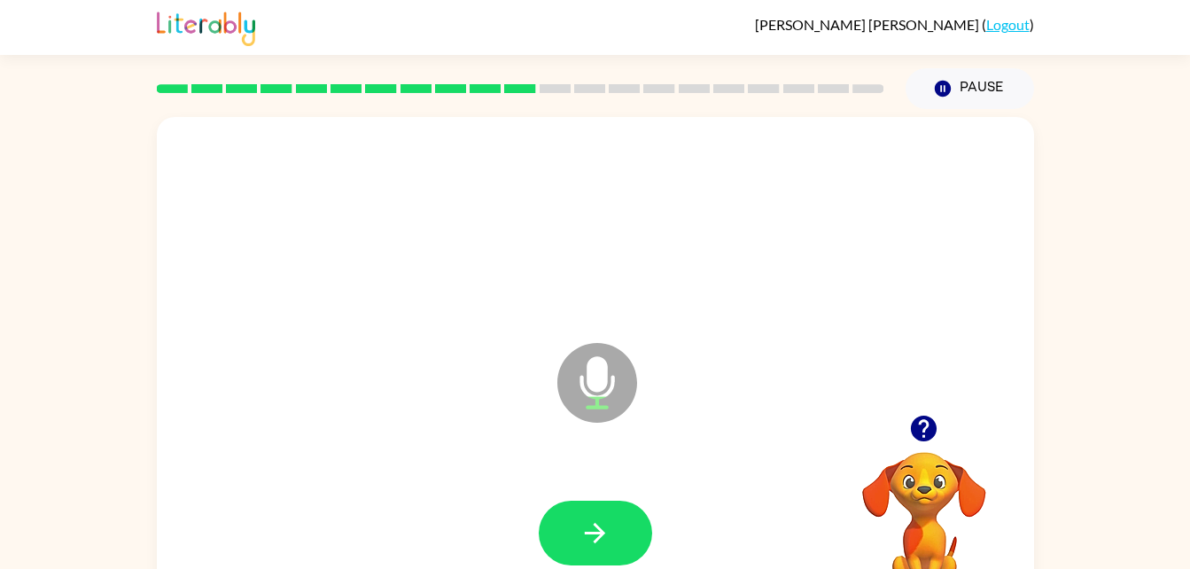
click at [597, 528] on icon "button" at bounding box center [595, 533] width 31 height 31
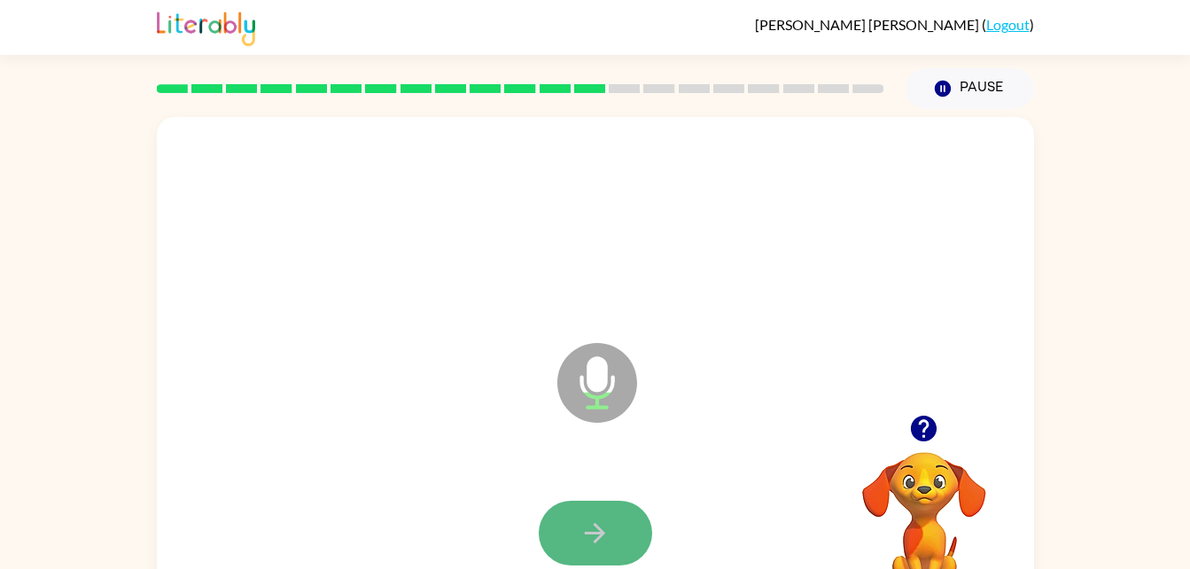
click at [586, 503] on button "button" at bounding box center [595, 533] width 113 height 65
click at [568, 535] on button "button" at bounding box center [595, 533] width 113 height 65
click at [588, 533] on icon "button" at bounding box center [595, 533] width 20 height 20
click at [609, 524] on icon "button" at bounding box center [595, 533] width 31 height 31
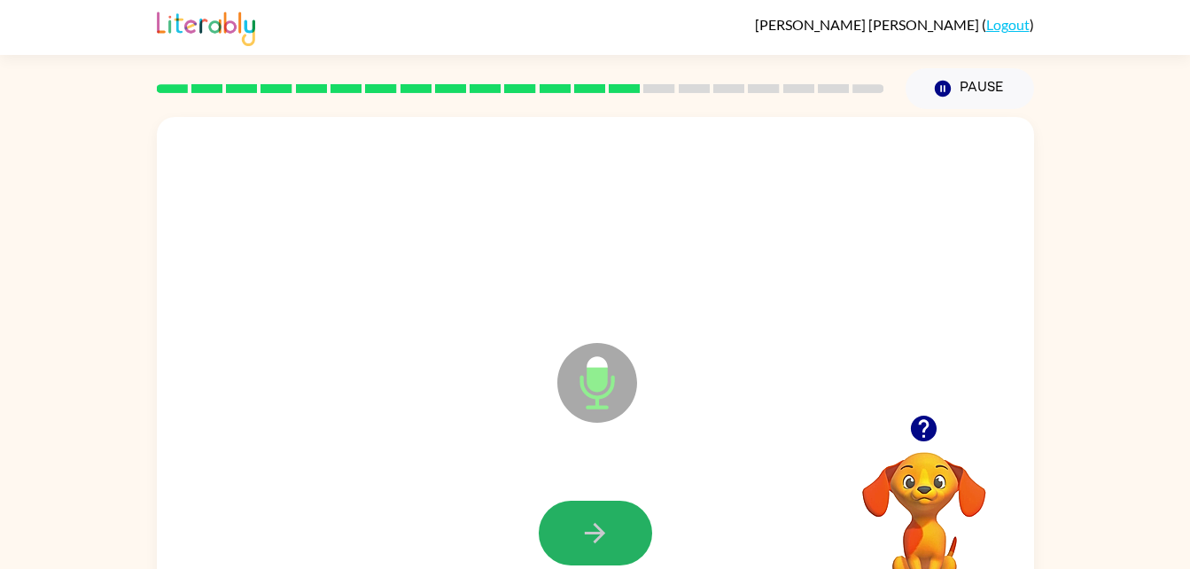
click at [609, 524] on icon "button" at bounding box center [595, 533] width 31 height 31
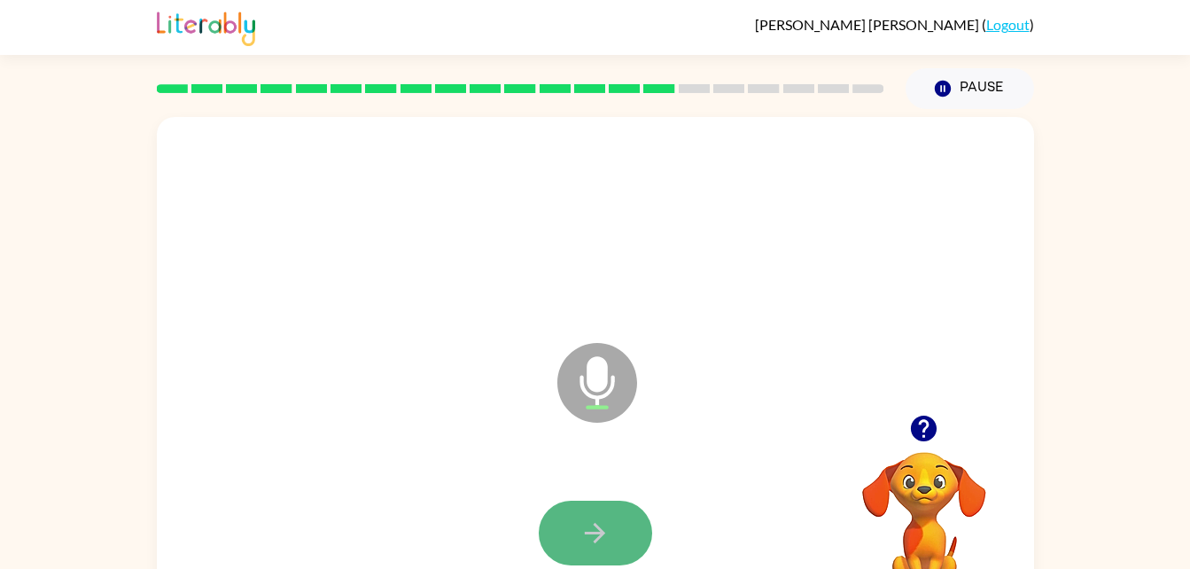
click at [609, 524] on icon "button" at bounding box center [595, 533] width 31 height 31
click at [607, 520] on icon "button" at bounding box center [595, 533] width 31 height 31
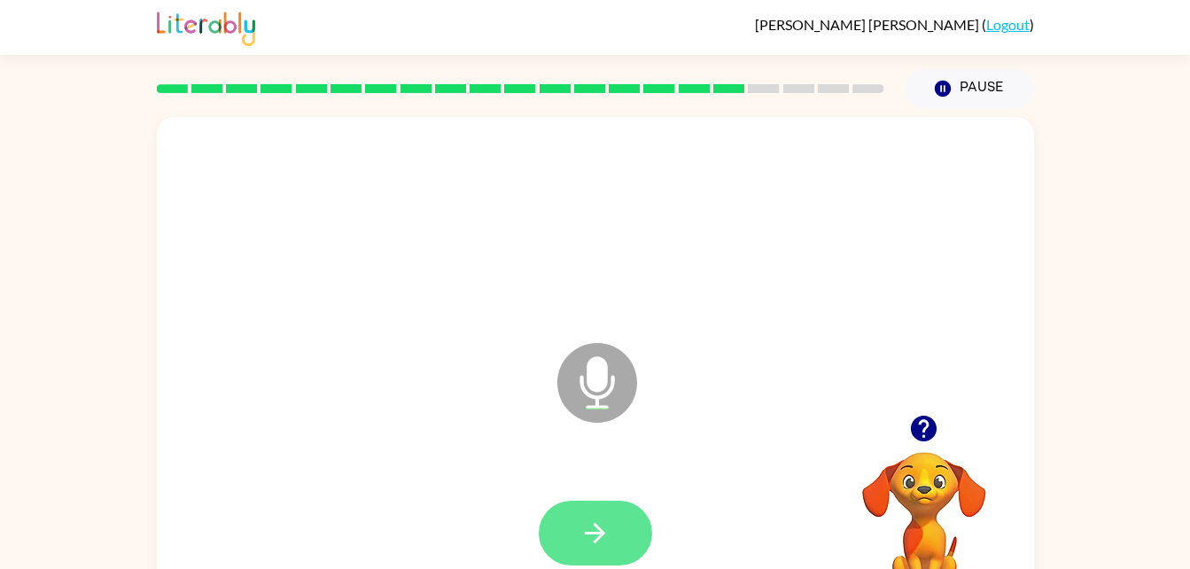
click at [595, 515] on button "button" at bounding box center [595, 533] width 113 height 65
drag, startPoint x: 595, startPoint y: 515, endPoint x: 552, endPoint y: 537, distance: 48.0
click at [552, 537] on button "button" at bounding box center [595, 533] width 113 height 65
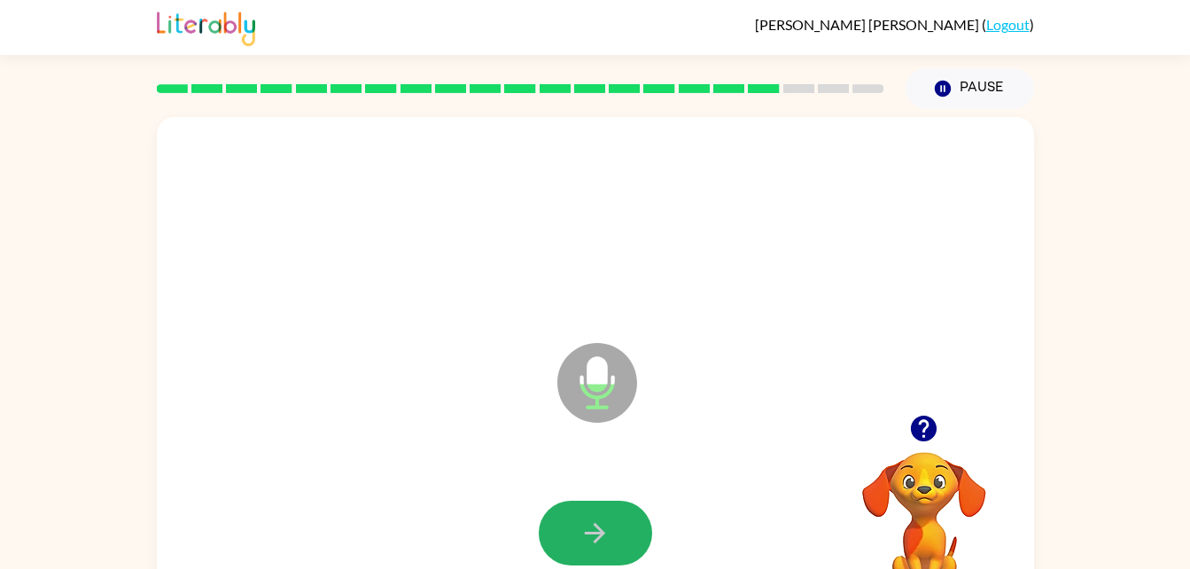
click at [552, 537] on button "button" at bounding box center [595, 533] width 113 height 65
click at [575, 526] on button "button" at bounding box center [595, 533] width 113 height 65
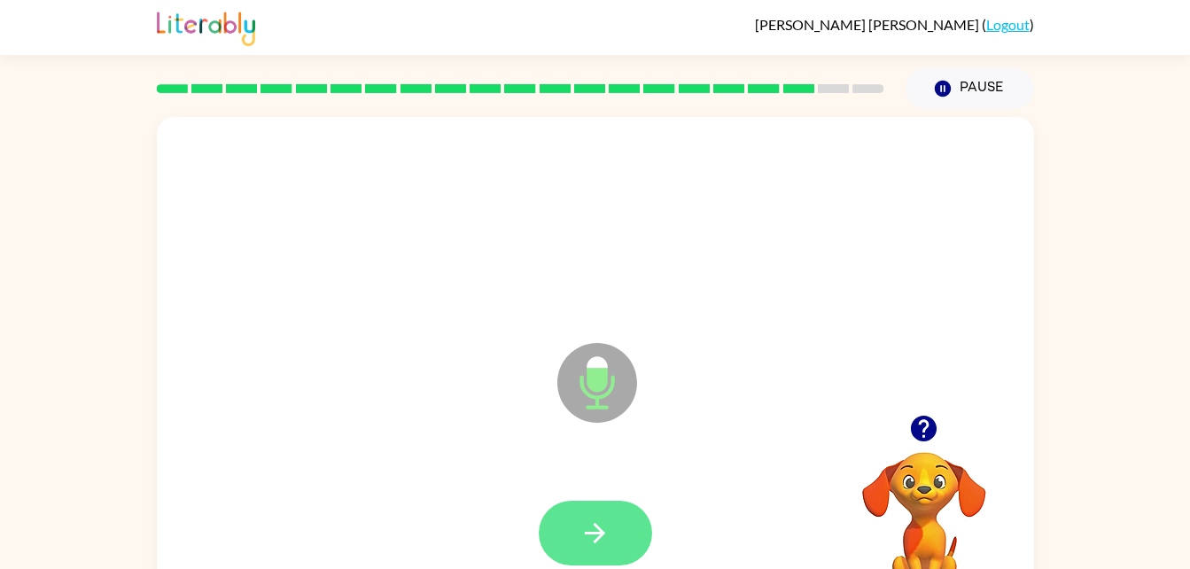
click at [575, 526] on button "button" at bounding box center [595, 533] width 113 height 65
